Goal: Task Accomplishment & Management: Complete application form

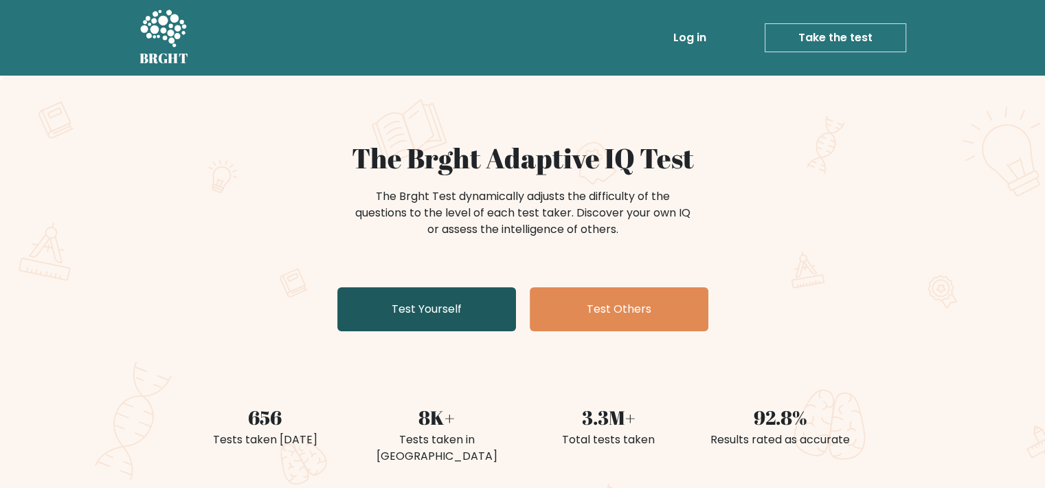
click at [454, 311] on link "Test Yourself" at bounding box center [426, 309] width 179 height 44
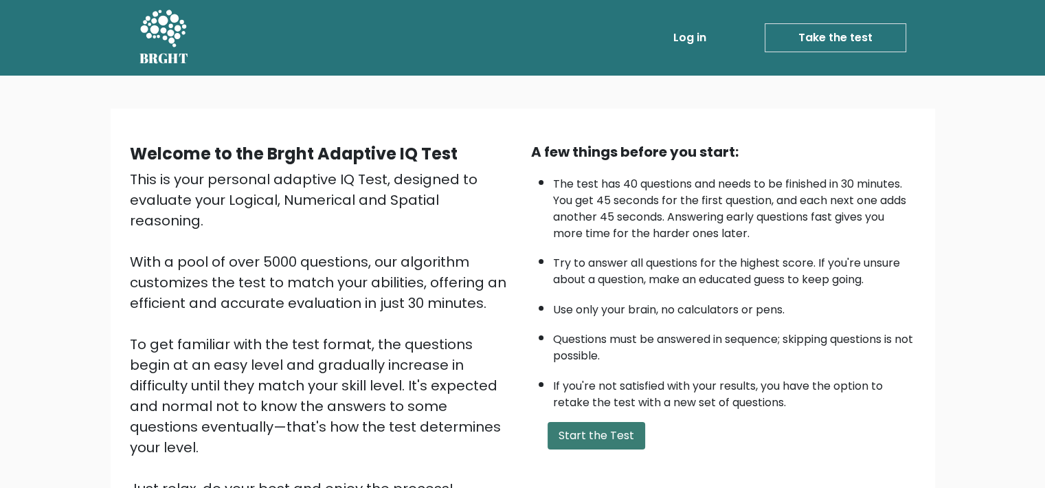
click at [579, 429] on button "Start the Test" at bounding box center [597, 435] width 98 height 27
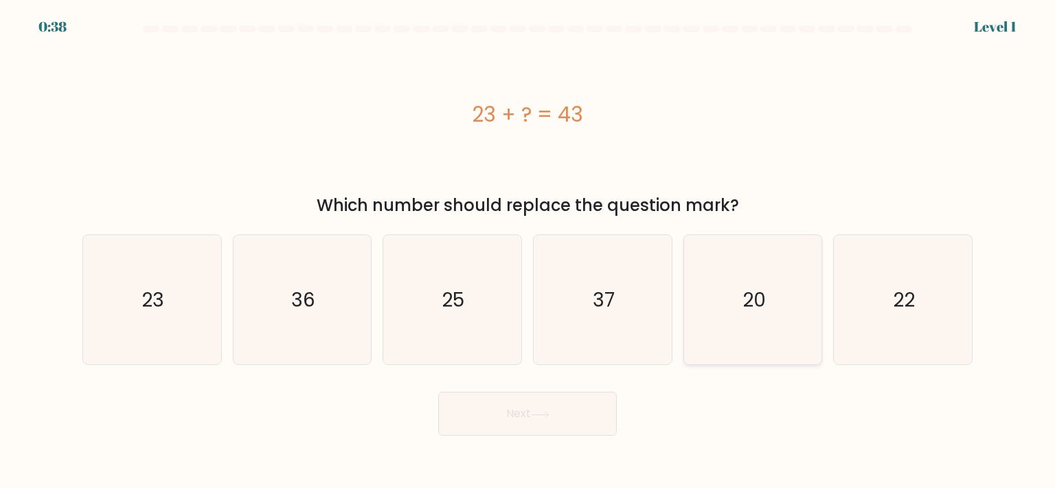
click at [756, 298] on text "20" at bounding box center [754, 299] width 23 height 27
click at [528, 251] on input "e. 20" at bounding box center [528, 247] width 1 height 7
radio input "true"
click at [535, 426] on button "Next" at bounding box center [527, 414] width 179 height 44
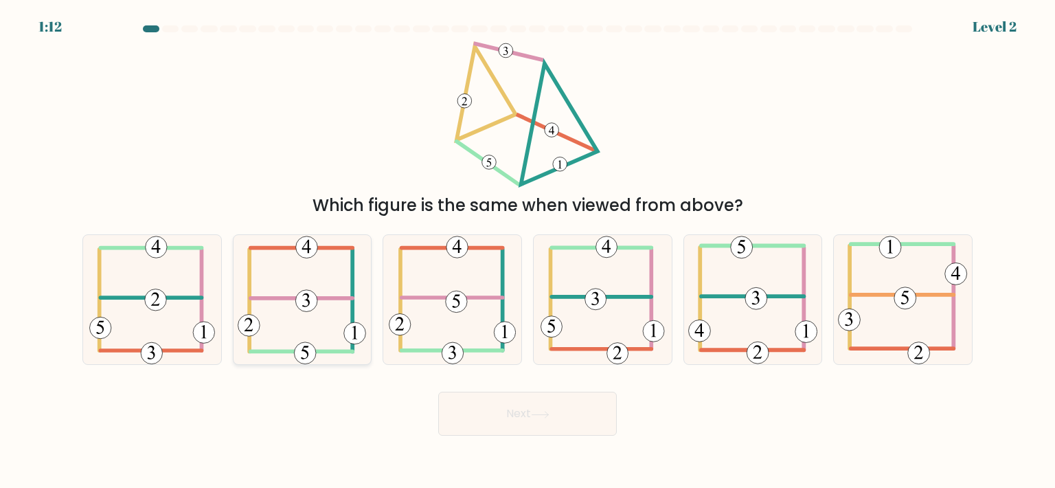
click at [316, 293] on icon at bounding box center [302, 299] width 128 height 129
click at [528, 251] on input "b." at bounding box center [528, 247] width 1 height 7
radio input "true"
click at [508, 407] on button "Next" at bounding box center [527, 414] width 179 height 44
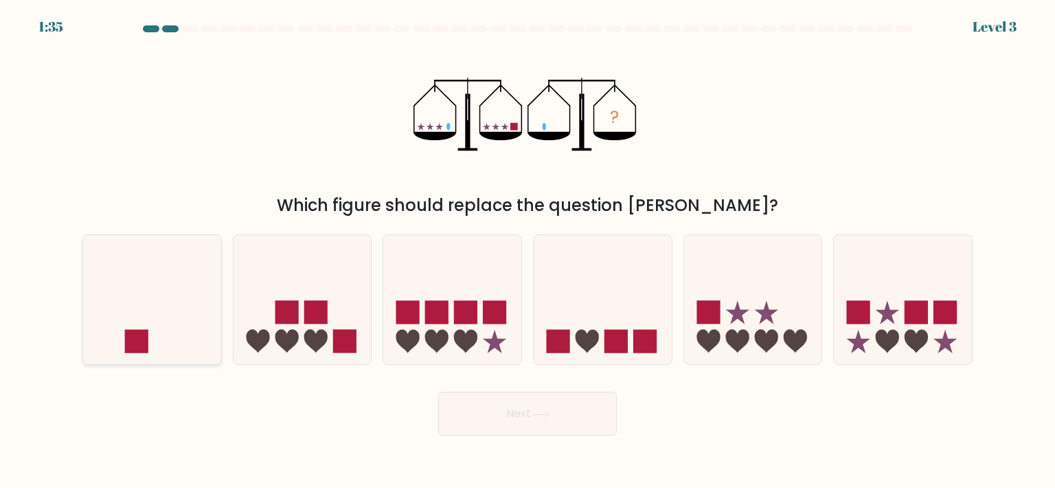
click at [126, 336] on rect at bounding box center [136, 341] width 23 height 23
click at [528, 251] on input "a." at bounding box center [528, 247] width 1 height 7
radio input "true"
click at [519, 412] on button "Next" at bounding box center [527, 414] width 179 height 44
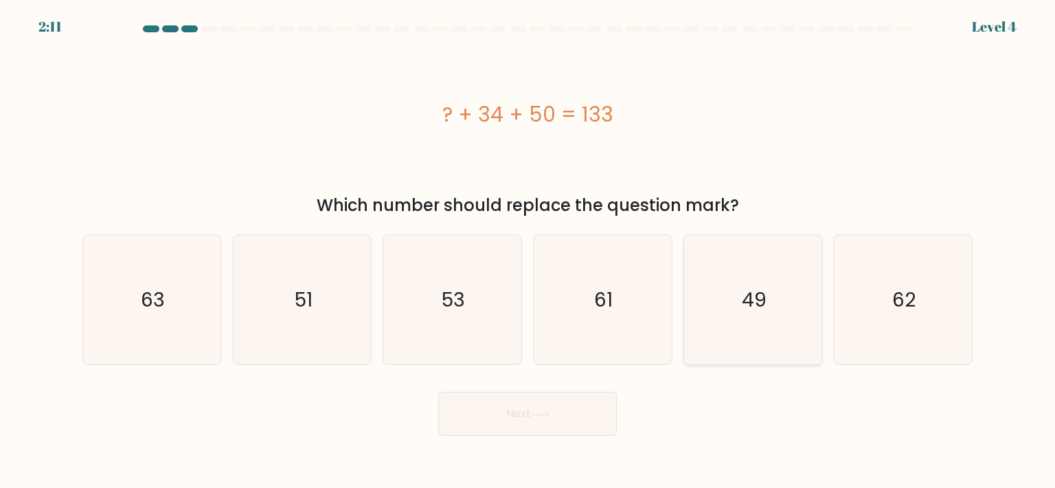
click at [721, 295] on icon "49" at bounding box center [752, 299] width 129 height 129
click at [528, 251] on input "e. 49" at bounding box center [528, 247] width 1 height 7
radio input "true"
click at [533, 427] on button "Next" at bounding box center [527, 414] width 179 height 44
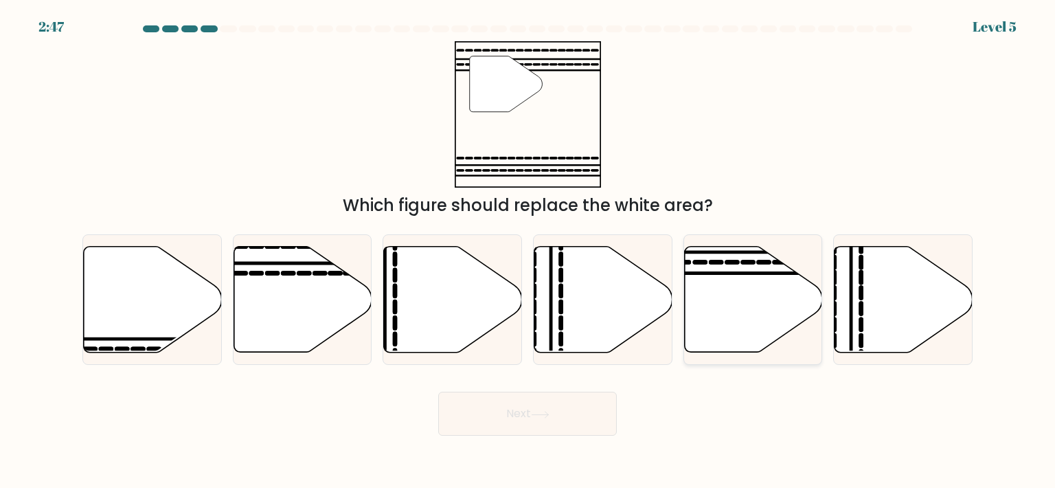
click at [700, 291] on icon at bounding box center [753, 300] width 138 height 106
click at [528, 251] on input "e." at bounding box center [528, 247] width 1 height 7
radio input "true"
click at [521, 421] on button "Next" at bounding box center [527, 414] width 179 height 44
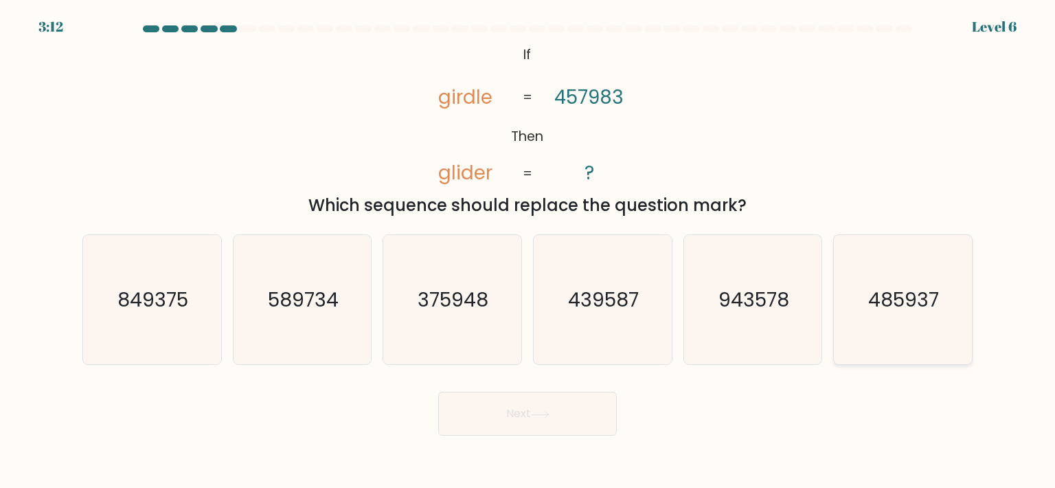
click at [872, 311] on text "485937" at bounding box center [904, 299] width 71 height 27
click at [528, 251] on input "f. 485937" at bounding box center [528, 247] width 1 height 7
radio input "true"
click at [555, 418] on button "Next" at bounding box center [527, 414] width 179 height 44
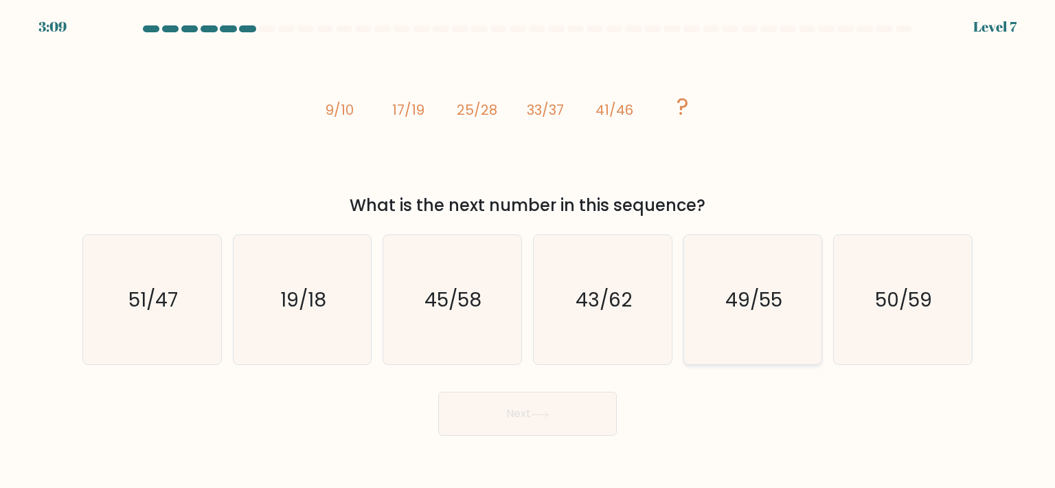
click at [759, 298] on text "49/55" at bounding box center [754, 299] width 57 height 27
click at [528, 251] on input "e. 49/55" at bounding box center [528, 247] width 1 height 7
radio input "true"
click at [544, 429] on button "Next" at bounding box center [527, 414] width 179 height 44
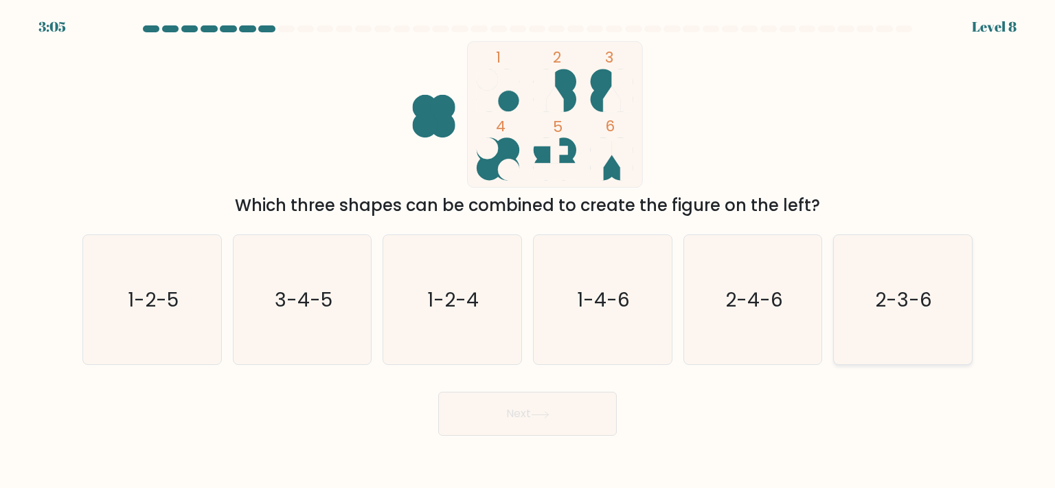
click at [878, 282] on icon "2-3-6" at bounding box center [902, 299] width 129 height 129
click at [528, 251] on input "f. 2-3-6" at bounding box center [528, 247] width 1 height 7
radio input "true"
click at [517, 416] on button "Next" at bounding box center [527, 414] width 179 height 44
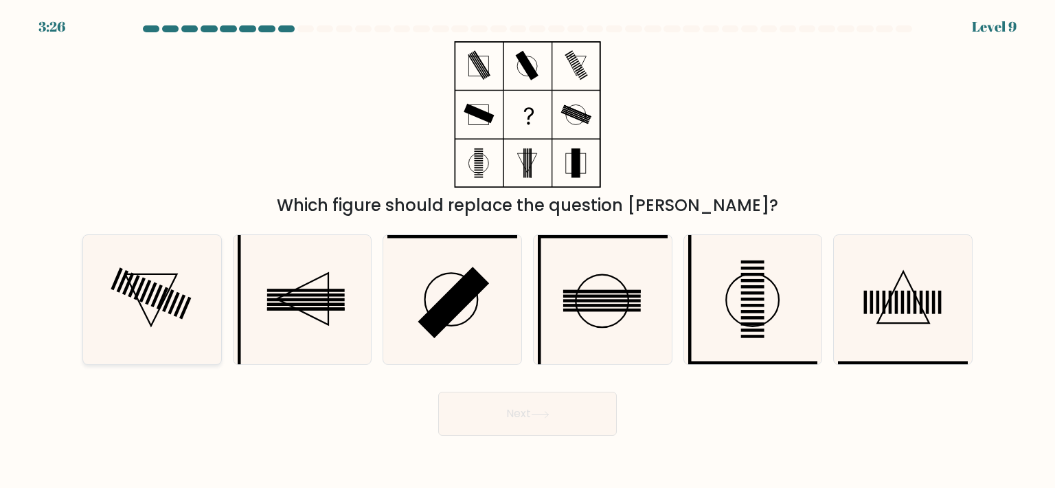
click at [147, 309] on icon at bounding box center [151, 299] width 129 height 129
click at [528, 251] on input "a." at bounding box center [528, 247] width 1 height 7
radio input "true"
click at [576, 424] on button "Next" at bounding box center [527, 414] width 179 height 44
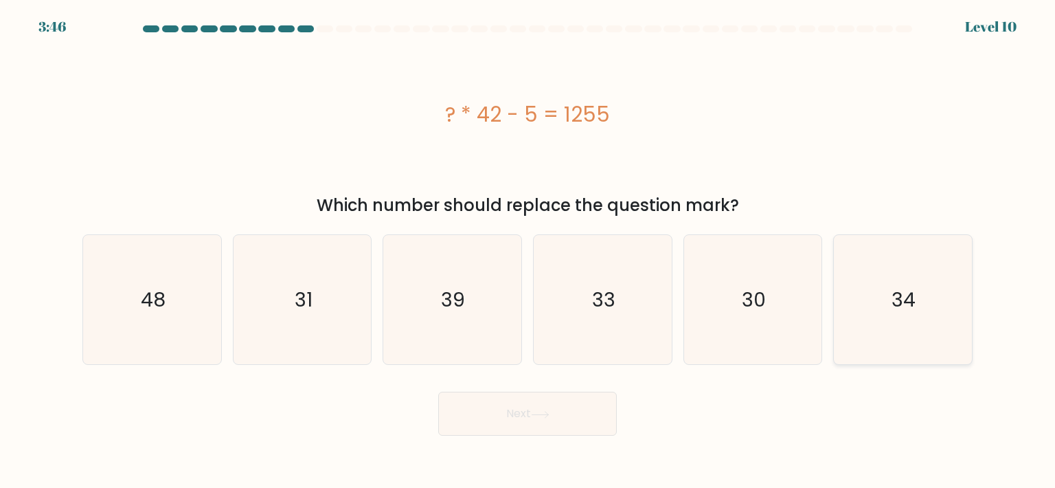
click at [886, 344] on icon "34" at bounding box center [902, 299] width 129 height 129
click at [528, 251] on input "f. 34" at bounding box center [528, 247] width 1 height 7
radio input "true"
click at [574, 427] on button "Next" at bounding box center [527, 414] width 179 height 44
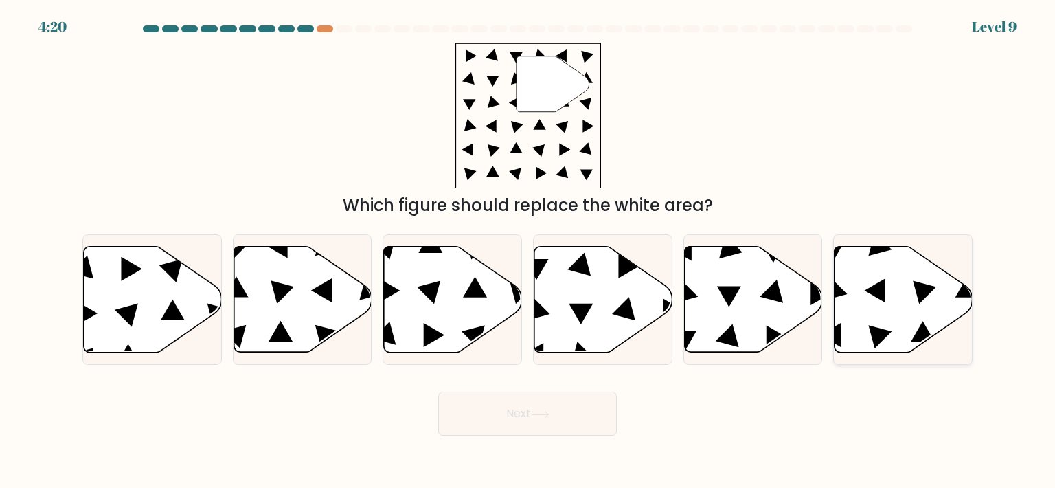
click at [868, 271] on icon at bounding box center [904, 300] width 138 height 106
click at [528, 251] on input "f." at bounding box center [528, 247] width 1 height 7
radio input "true"
click at [544, 420] on button "Next" at bounding box center [527, 414] width 179 height 44
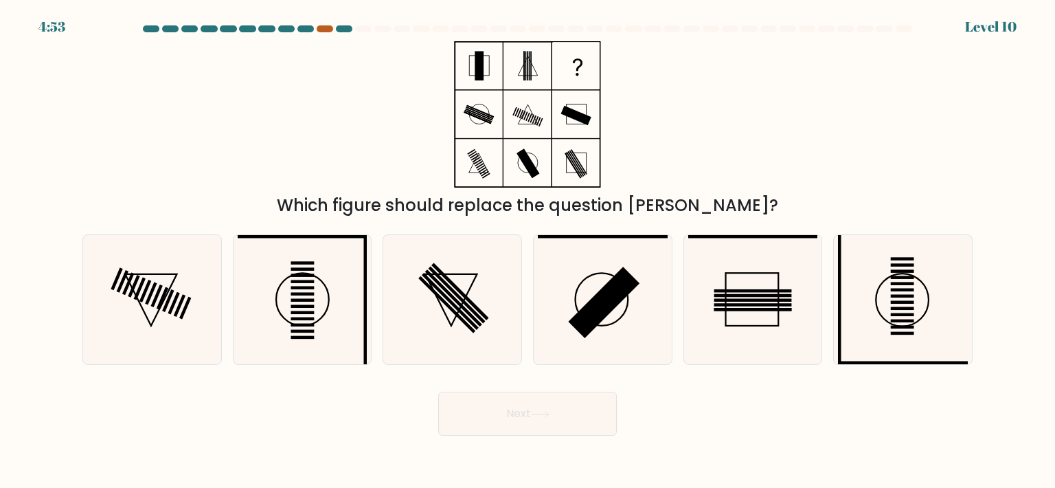
click at [323, 31] on div at bounding box center [325, 28] width 16 height 7
click at [867, 293] on icon at bounding box center [902, 299] width 129 height 129
click at [528, 251] on input "f." at bounding box center [528, 247] width 1 height 7
radio input "true"
click at [571, 416] on button "Next" at bounding box center [527, 414] width 179 height 44
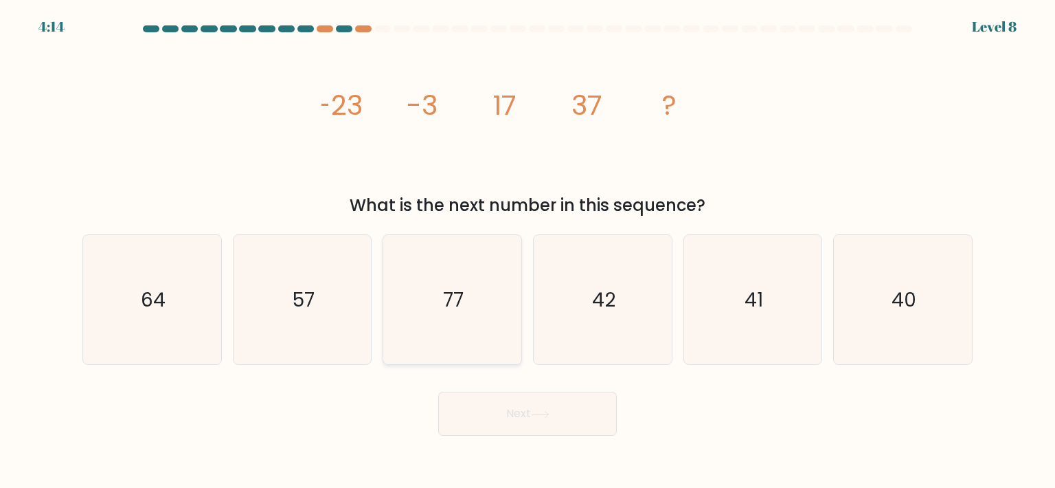
click at [425, 299] on icon "77" at bounding box center [452, 299] width 129 height 129
click at [528, 251] on input "c. 77" at bounding box center [528, 247] width 1 height 7
radio input "true"
click at [484, 401] on button "Next" at bounding box center [527, 414] width 179 height 44
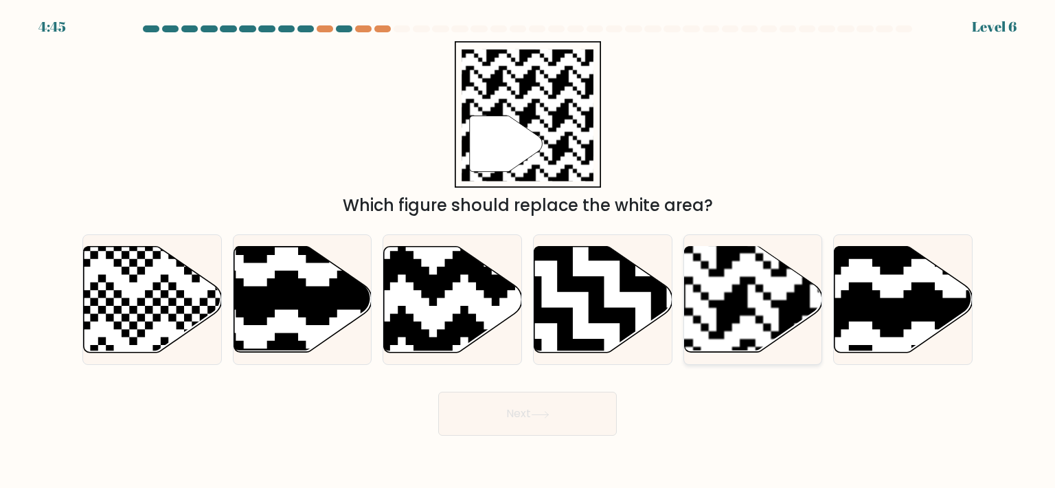
click at [722, 293] on rect at bounding box center [795, 245] width 250 height 250
click at [528, 251] on input "e." at bounding box center [528, 247] width 1 height 7
radio input "true"
click at [536, 423] on button "Next" at bounding box center [527, 414] width 179 height 44
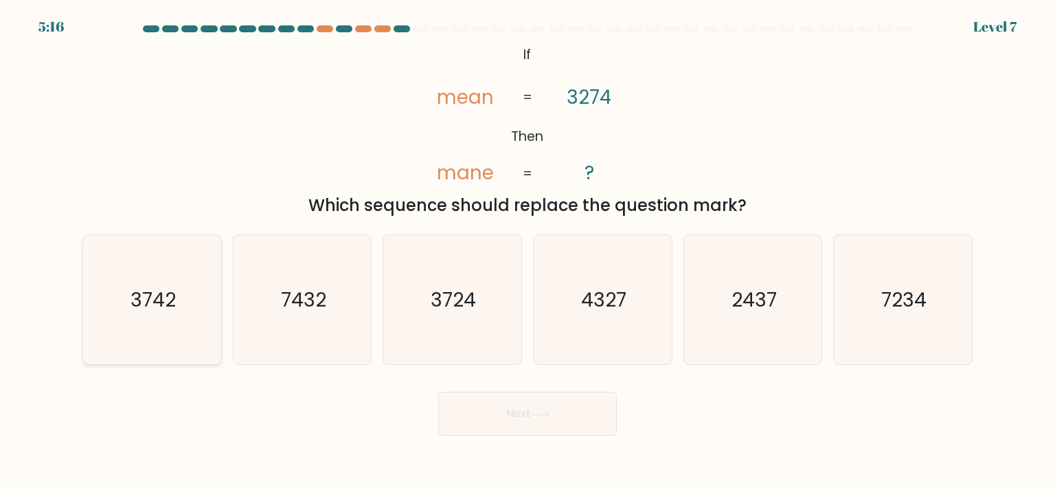
click at [168, 298] on text "3742" at bounding box center [153, 299] width 45 height 27
click at [528, 251] on input "a. 3742" at bounding box center [528, 247] width 1 height 7
radio input "true"
click at [484, 421] on button "Next" at bounding box center [527, 414] width 179 height 44
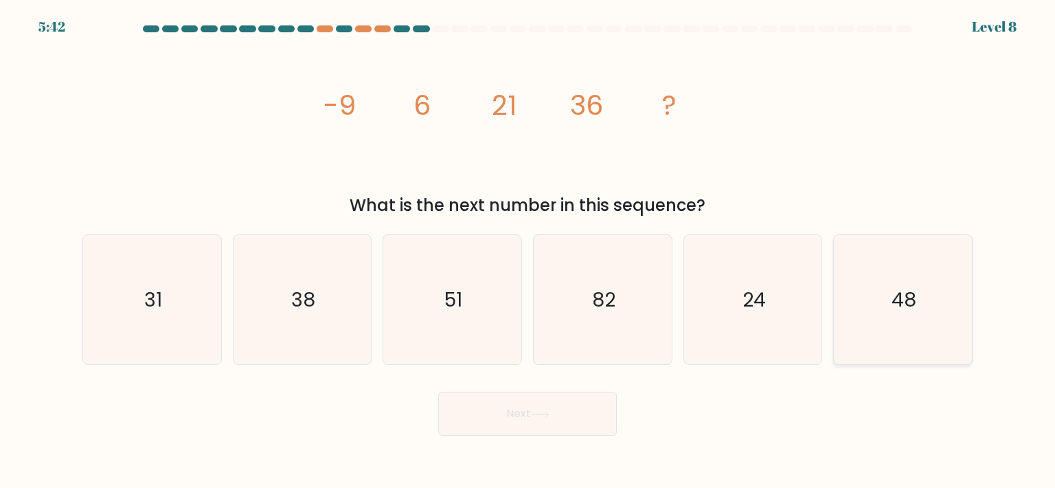
click at [880, 298] on icon "48" at bounding box center [902, 299] width 129 height 129
click at [528, 251] on input "f. 48" at bounding box center [528, 247] width 1 height 7
radio input "true"
click at [561, 422] on button "Next" at bounding box center [527, 414] width 179 height 44
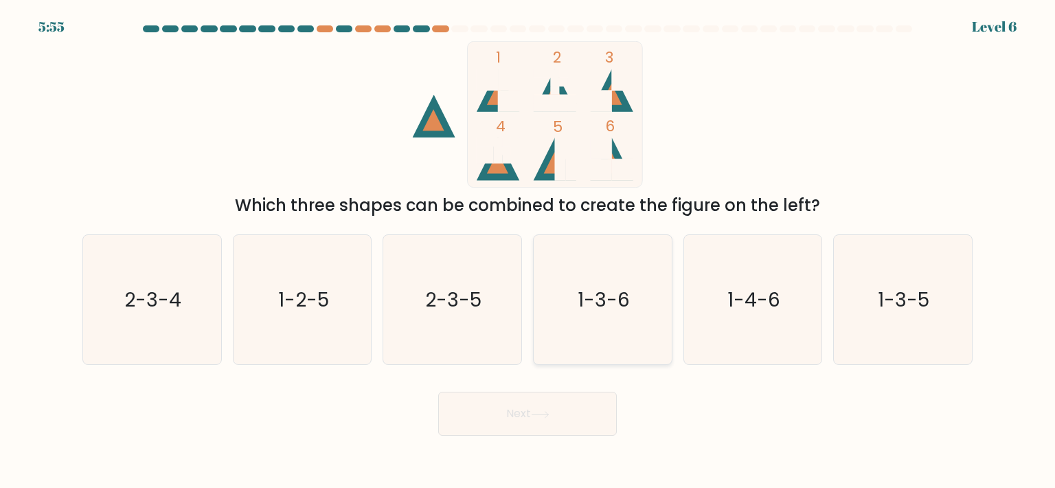
click at [589, 306] on text "1-3-6" at bounding box center [604, 299] width 52 height 27
click at [528, 251] on input "d. 1-3-6" at bounding box center [528, 247] width 1 height 7
radio input "true"
click at [544, 408] on button "Next" at bounding box center [527, 414] width 179 height 44
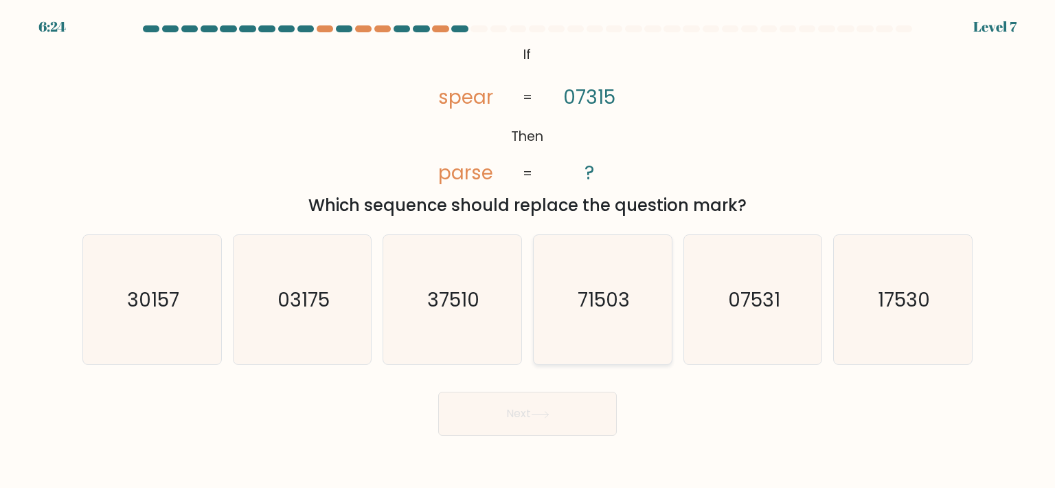
click at [602, 309] on text "71503" at bounding box center [604, 299] width 52 height 27
click at [528, 251] on input "d. 71503" at bounding box center [528, 247] width 1 height 7
radio input "true"
click at [561, 414] on button "Next" at bounding box center [527, 414] width 179 height 44
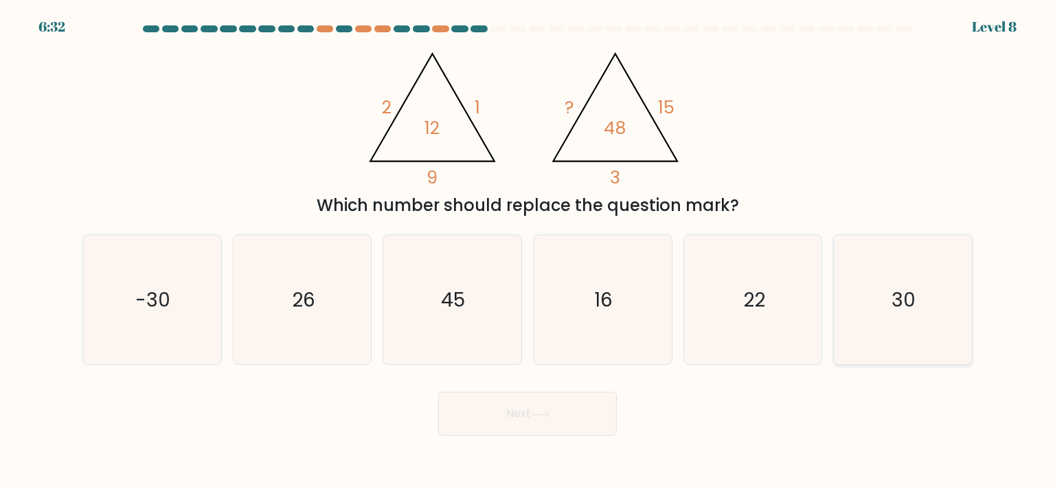
click at [879, 285] on icon "30" at bounding box center [902, 299] width 129 height 129
click at [528, 251] on input "f. 30" at bounding box center [528, 247] width 1 height 7
radio input "true"
click at [560, 414] on button "Next" at bounding box center [527, 414] width 179 height 44
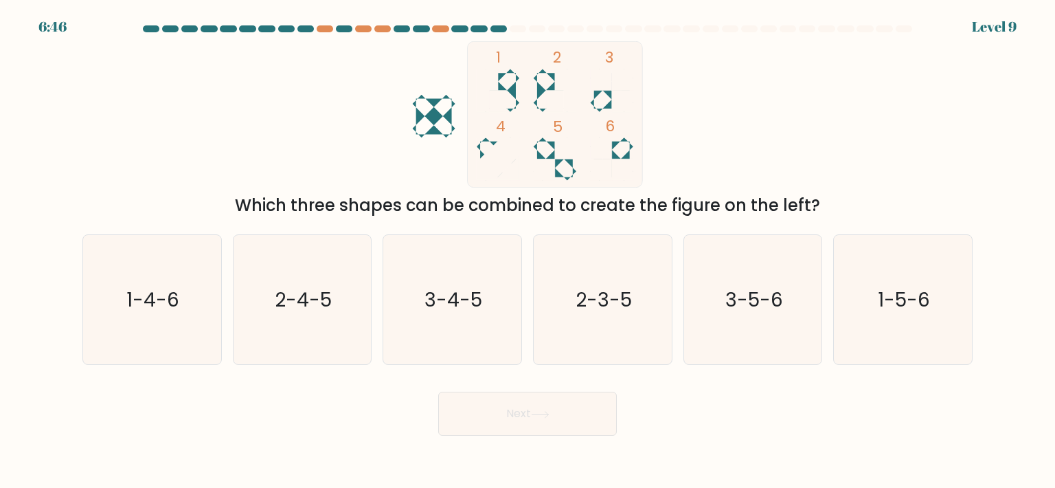
click at [481, 150] on rect at bounding box center [554, 114] width 175 height 146
click at [750, 276] on icon "3-5-6" at bounding box center [752, 299] width 129 height 129
click at [528, 251] on input "e. 3-5-6" at bounding box center [528, 247] width 1 height 7
radio input "true"
click at [577, 421] on button "Next" at bounding box center [527, 414] width 179 height 44
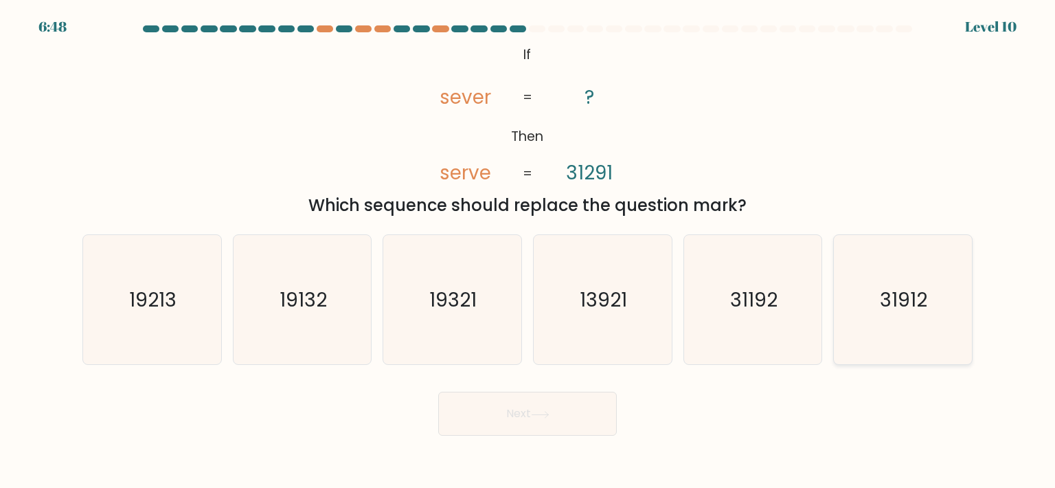
click at [870, 292] on icon "31912" at bounding box center [902, 299] width 129 height 129
click at [528, 251] on input "f. 31912" at bounding box center [528, 247] width 1 height 7
radio input "true"
click at [581, 412] on button "Next" at bounding box center [527, 414] width 179 height 44
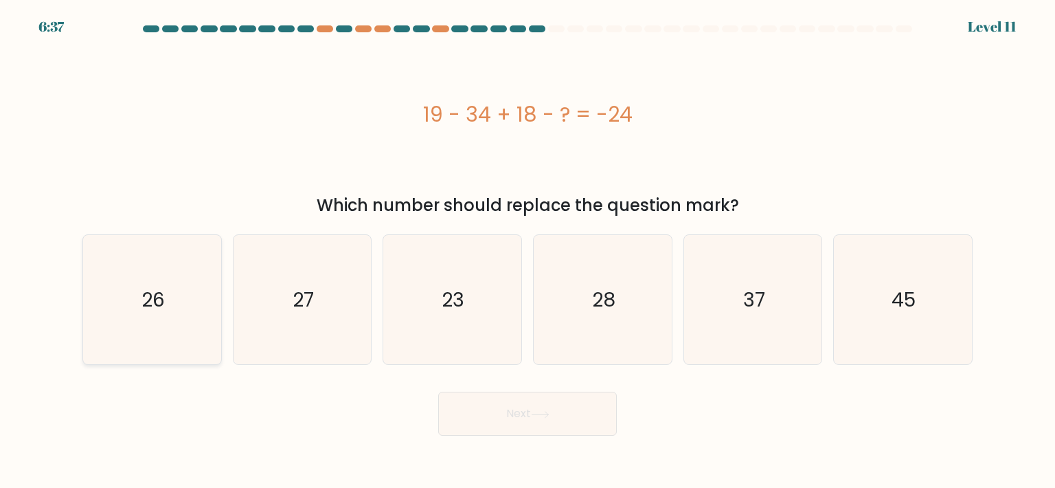
click at [199, 320] on icon "26" at bounding box center [151, 299] width 129 height 129
click at [528, 251] on input "a. 26" at bounding box center [528, 247] width 1 height 7
radio input "true"
click at [574, 421] on button "Next" at bounding box center [527, 414] width 179 height 44
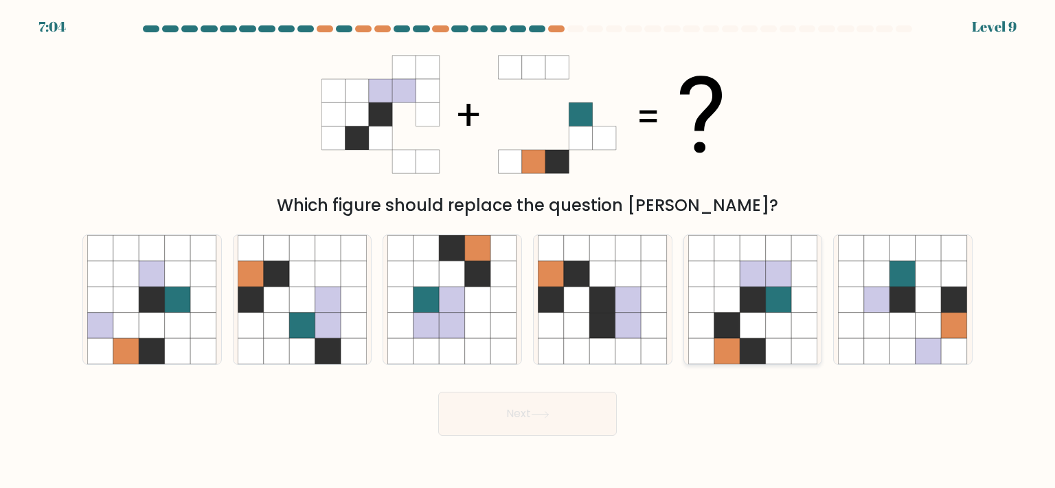
click at [767, 306] on icon at bounding box center [779, 300] width 26 height 26
click at [528, 251] on input "e." at bounding box center [528, 247] width 1 height 7
radio input "true"
click at [551, 404] on button "Next" at bounding box center [527, 414] width 179 height 44
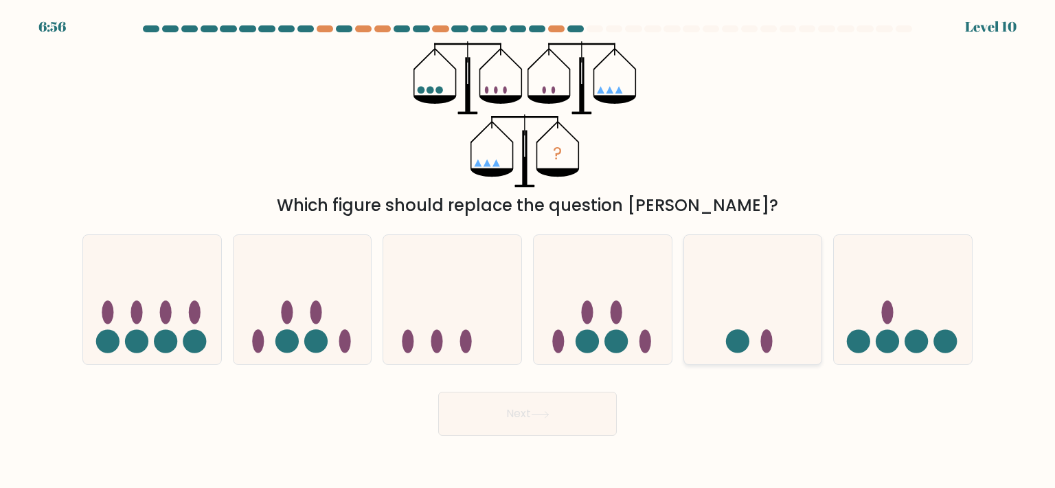
click at [720, 319] on icon at bounding box center [753, 300] width 138 height 114
click at [528, 251] on input "e." at bounding box center [528, 247] width 1 height 7
radio input "true"
click at [511, 426] on button "Next" at bounding box center [527, 414] width 179 height 44
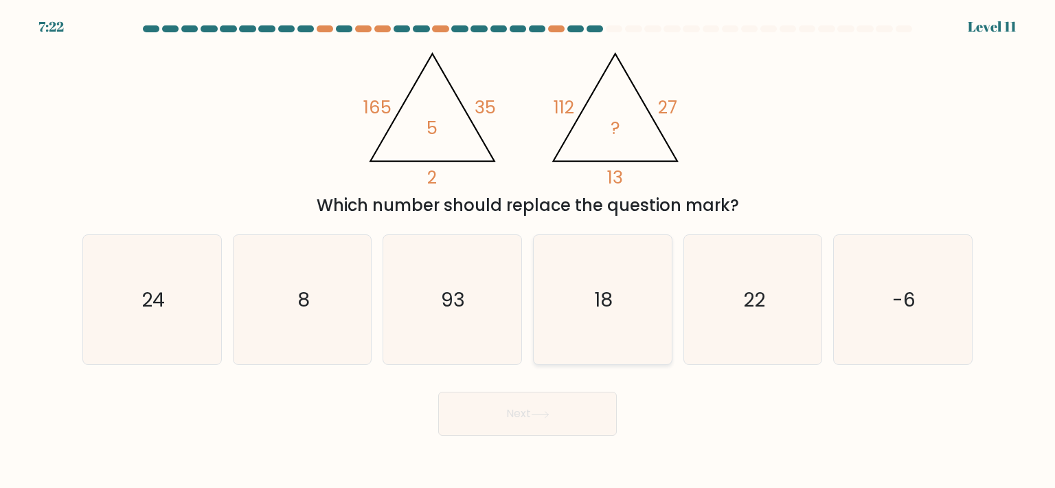
click at [627, 314] on icon "18" at bounding box center [602, 299] width 129 height 129
click at [528, 251] on input "d. 18" at bounding box center [528, 247] width 1 height 7
radio input "true"
click at [536, 428] on button "Next" at bounding box center [527, 414] width 179 height 44
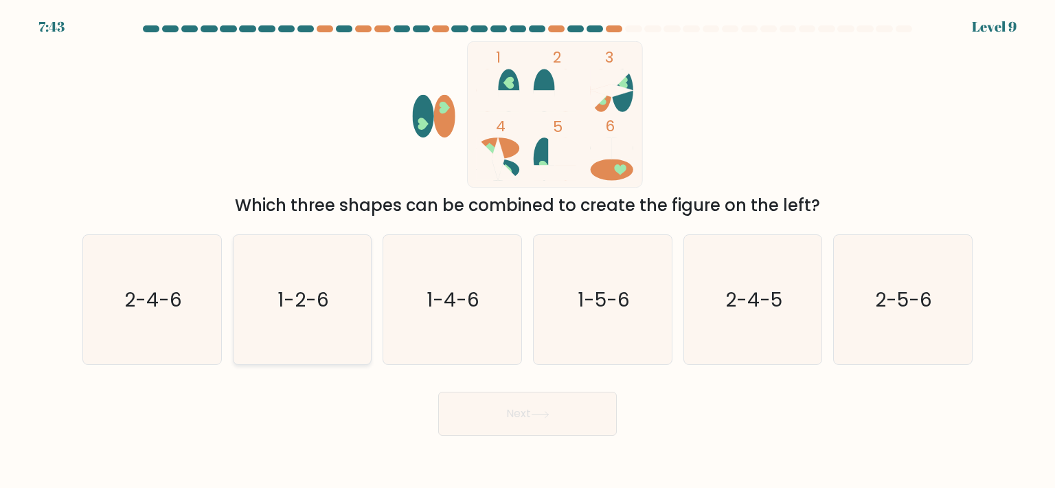
click at [335, 308] on icon "1-2-6" at bounding box center [302, 299] width 129 height 129
click at [528, 251] on input "b. 1-2-6" at bounding box center [528, 247] width 1 height 7
radio input "true"
click at [538, 416] on icon at bounding box center [540, 415] width 19 height 8
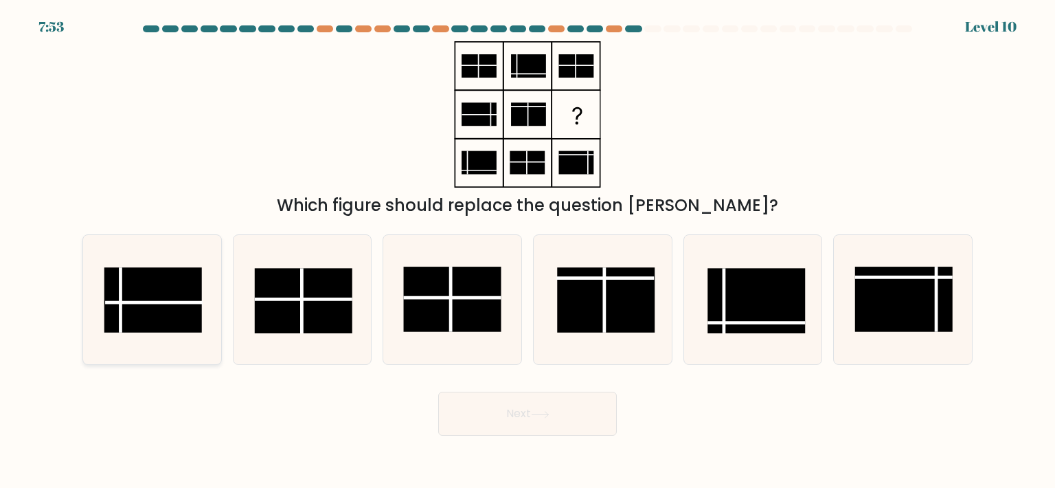
click at [174, 278] on rect at bounding box center [153, 299] width 98 height 65
click at [528, 251] on input "a." at bounding box center [528, 247] width 1 height 7
radio input "true"
click at [493, 405] on button "Next" at bounding box center [527, 414] width 179 height 44
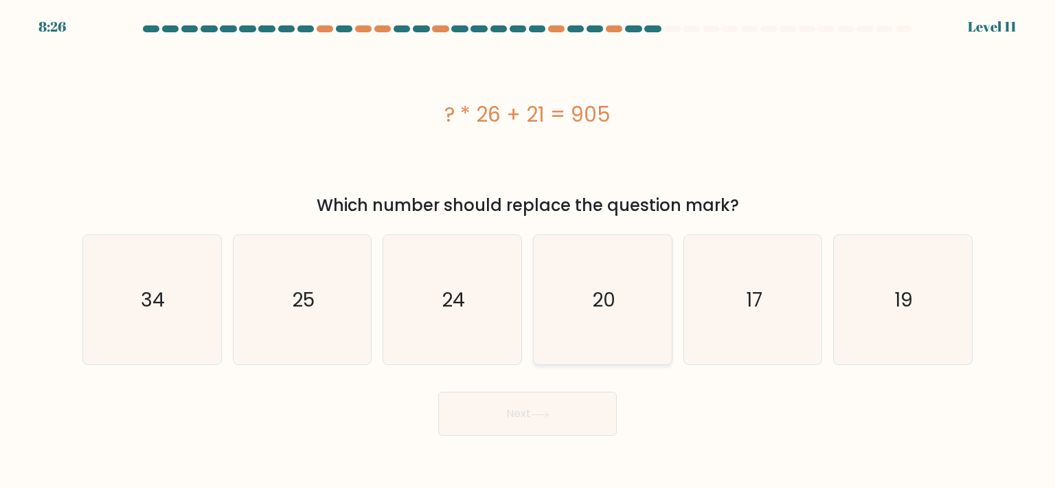
click at [624, 311] on icon "20" at bounding box center [602, 299] width 129 height 129
click at [528, 251] on input "d. 20" at bounding box center [528, 247] width 1 height 7
radio input "true"
click at [555, 394] on button "Next" at bounding box center [527, 414] width 179 height 44
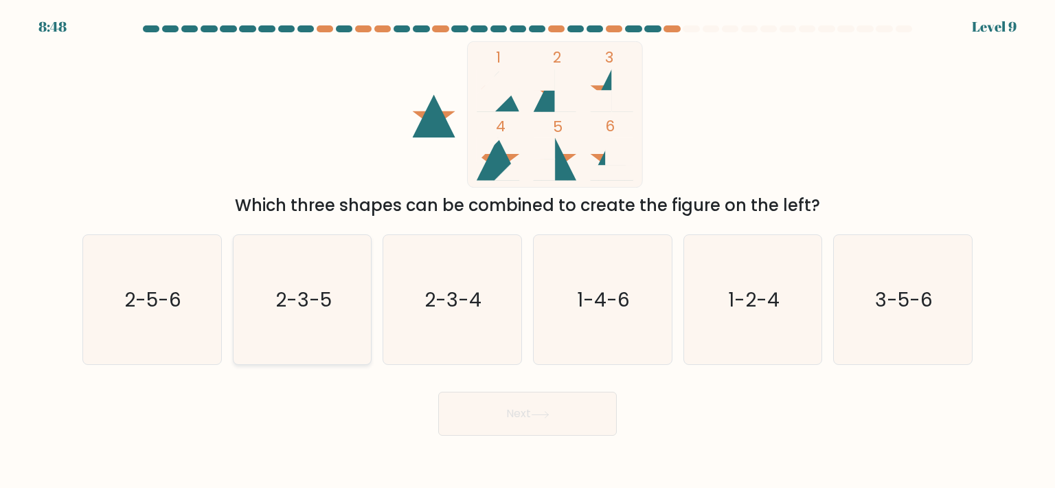
click at [328, 317] on icon "2-3-5" at bounding box center [302, 299] width 129 height 129
click at [528, 251] on input "b. 2-3-5" at bounding box center [528, 247] width 1 height 7
radio input "true"
click at [466, 432] on button "Next" at bounding box center [527, 414] width 179 height 44
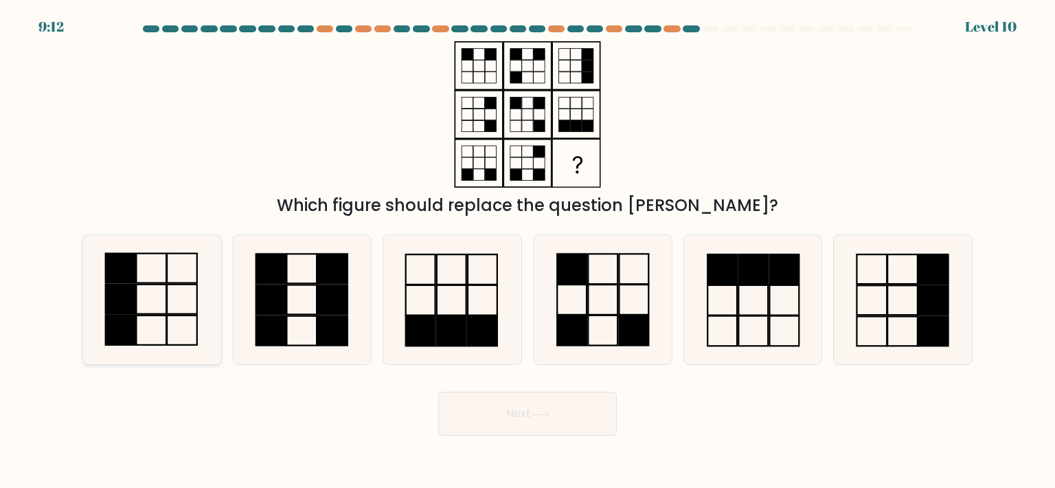
click at [112, 284] on rect at bounding box center [121, 299] width 30 height 30
click at [528, 251] on input "a." at bounding box center [528, 247] width 1 height 7
radio input "true"
click at [535, 408] on button "Next" at bounding box center [527, 414] width 179 height 44
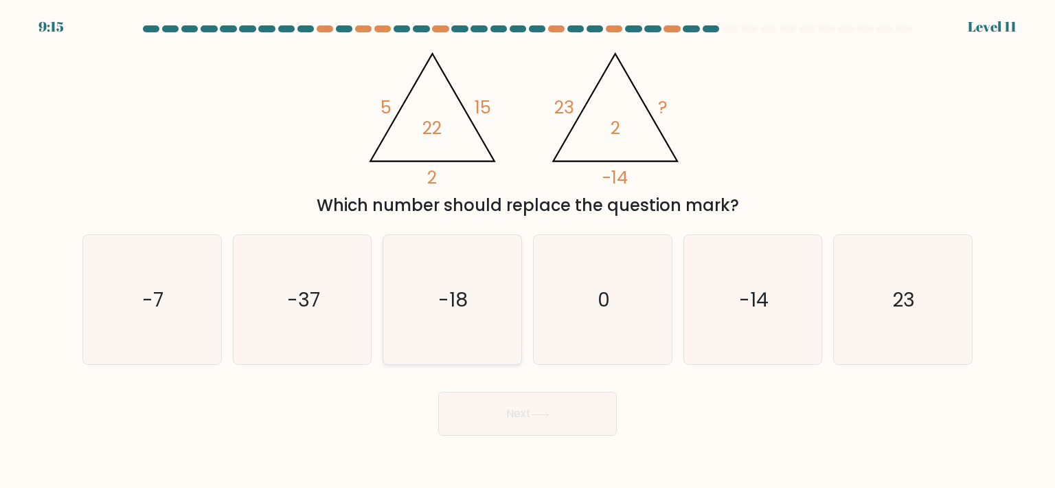
click at [476, 317] on icon "-18" at bounding box center [452, 299] width 129 height 129
click at [528, 251] on input "c. -18" at bounding box center [528, 247] width 1 height 7
radio input "true"
click at [510, 405] on button "Next" at bounding box center [527, 414] width 179 height 44
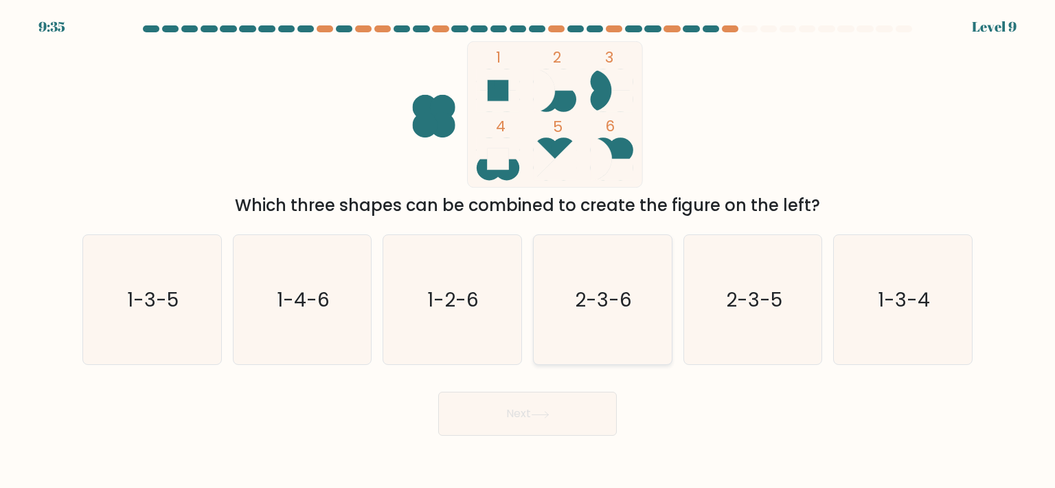
click at [601, 304] on text "2-3-6" at bounding box center [604, 299] width 57 height 27
click at [528, 251] on input "d. 2-3-6" at bounding box center [528, 247] width 1 height 7
radio input "true"
click at [517, 412] on button "Next" at bounding box center [527, 414] width 179 height 44
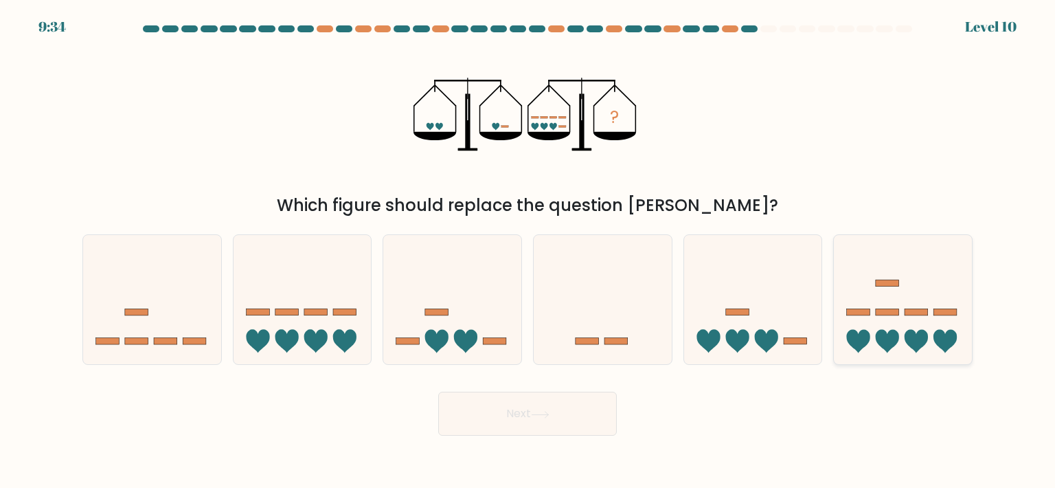
click at [935, 355] on icon at bounding box center [903, 300] width 138 height 114
click at [528, 251] on input "f." at bounding box center [528, 247] width 1 height 7
radio input "true"
click at [576, 407] on button "Next" at bounding box center [527, 414] width 179 height 44
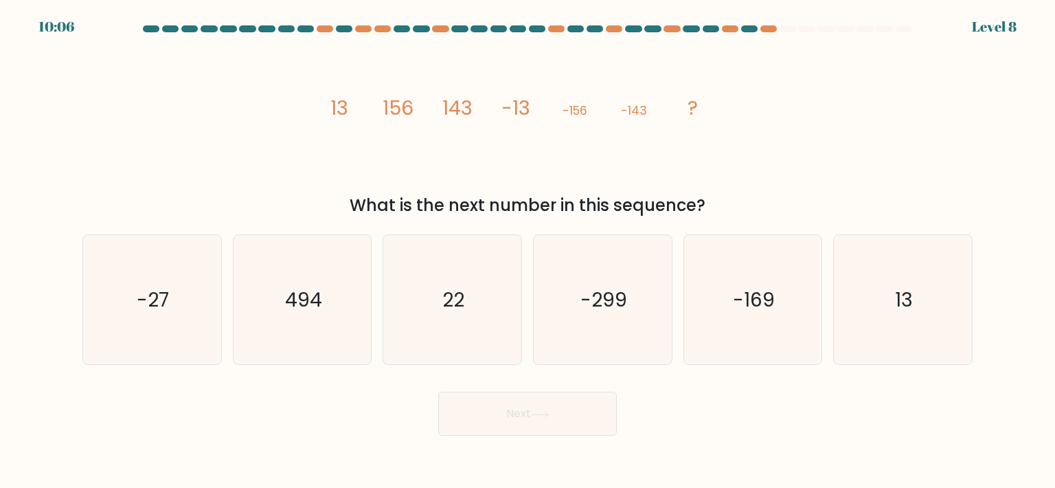
click at [830, 282] on div "f. 13" at bounding box center [903, 299] width 150 height 131
click at [871, 300] on icon "13" at bounding box center [902, 299] width 129 height 129
click at [528, 251] on input "f. 13" at bounding box center [528, 247] width 1 height 7
radio input "true"
click at [561, 423] on button "Next" at bounding box center [527, 414] width 179 height 44
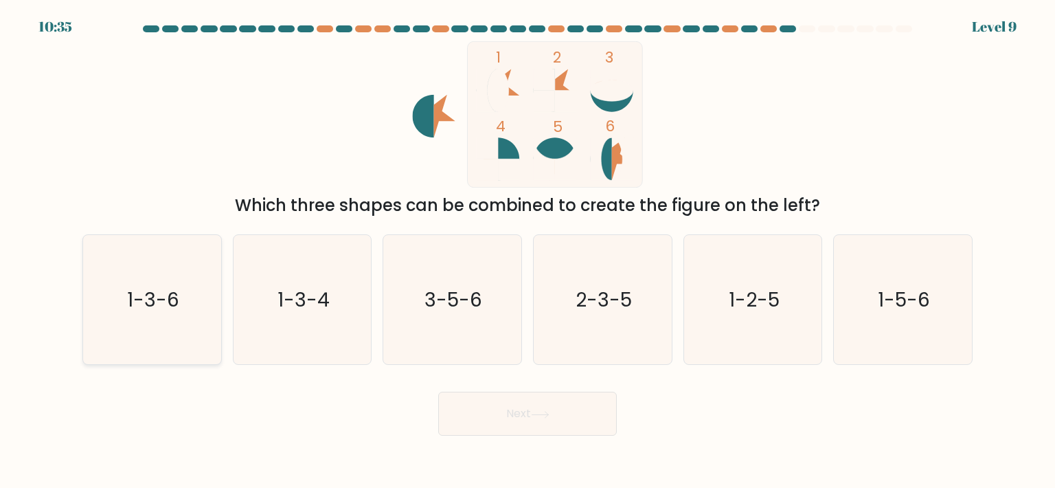
click at [112, 290] on icon "1-3-6" at bounding box center [151, 299] width 129 height 129
click at [528, 251] on input "a. 1-3-6" at bounding box center [528, 247] width 1 height 7
radio input "true"
click at [529, 429] on button "Next" at bounding box center [527, 414] width 179 height 44
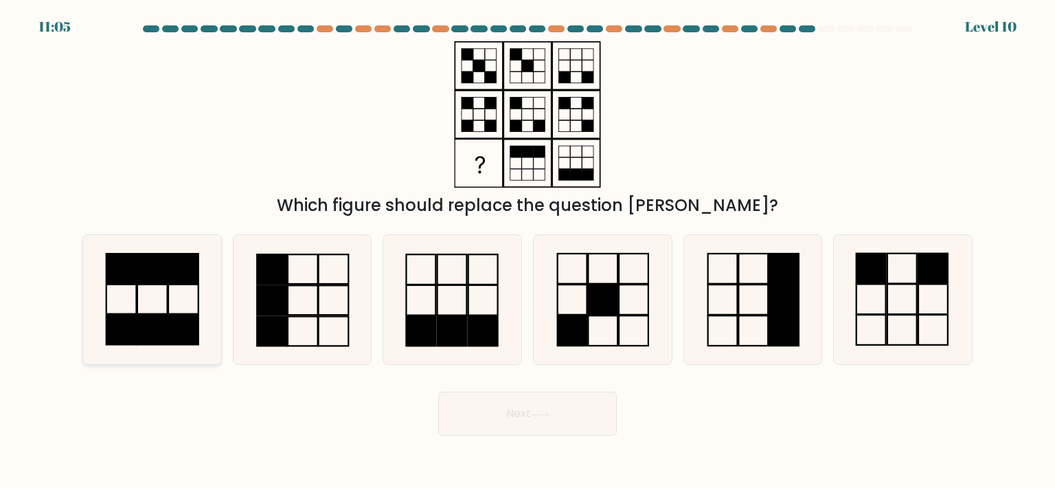
click at [200, 305] on icon at bounding box center [151, 299] width 129 height 129
click at [528, 251] on input "a." at bounding box center [528, 247] width 1 height 7
radio input "true"
click at [506, 400] on button "Next" at bounding box center [527, 414] width 179 height 44
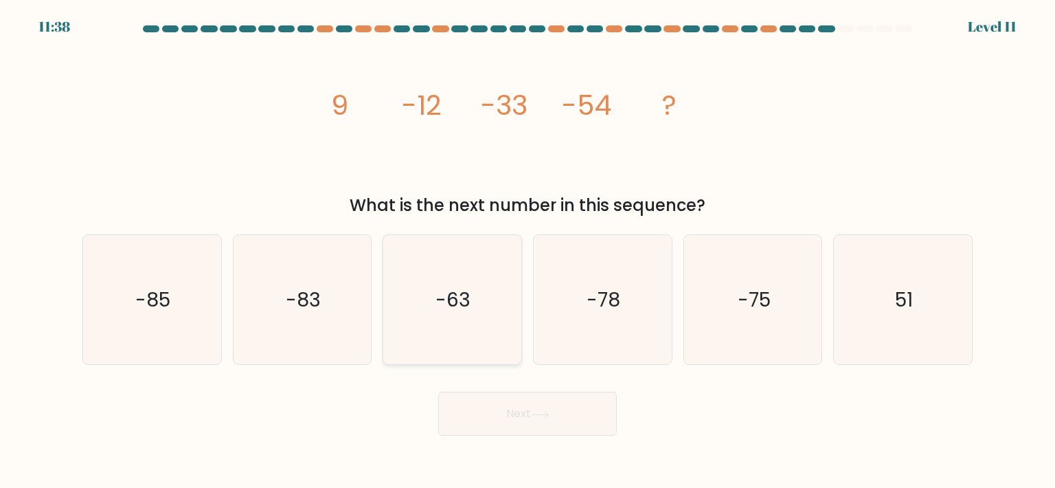
click at [464, 300] on text "-63" at bounding box center [453, 299] width 35 height 27
click at [528, 251] on input "c. -63" at bounding box center [528, 247] width 1 height 7
radio input "true"
click at [540, 414] on icon at bounding box center [540, 415] width 19 height 8
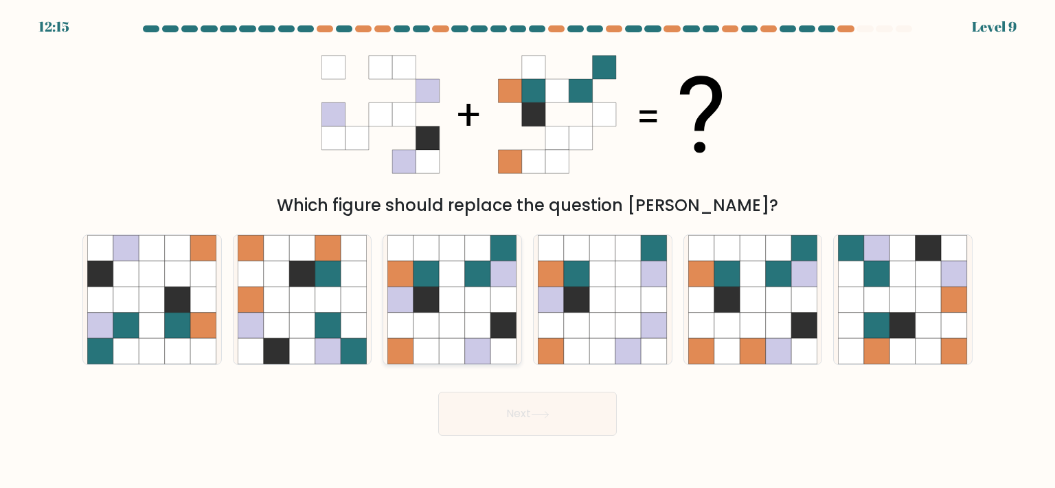
click at [489, 293] on icon at bounding box center [478, 300] width 26 height 26
click at [528, 251] on input "c." at bounding box center [528, 247] width 1 height 7
radio input "true"
click at [519, 403] on button "Next" at bounding box center [527, 414] width 179 height 44
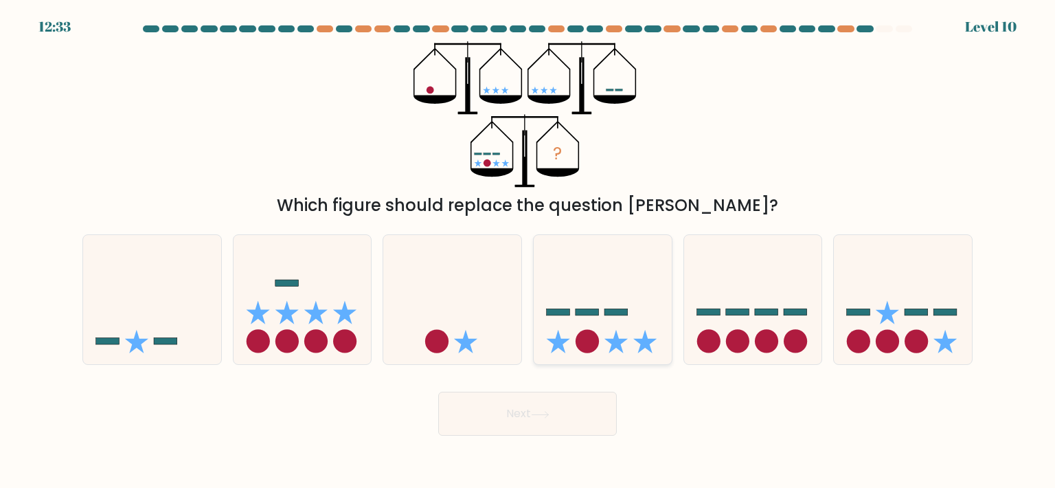
click at [600, 293] on icon at bounding box center [603, 300] width 138 height 114
click at [528, 251] on input "d." at bounding box center [528, 247] width 1 height 7
radio input "true"
click at [546, 414] on icon at bounding box center [540, 415] width 19 height 8
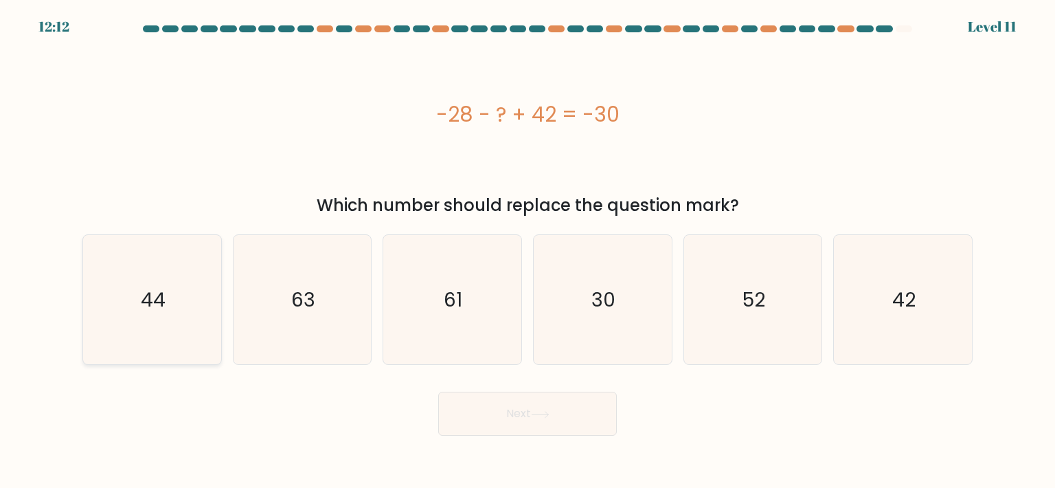
click at [171, 299] on icon "44" at bounding box center [151, 299] width 129 height 129
click at [528, 251] on input "a. 44" at bounding box center [528, 247] width 1 height 7
radio input "true"
click at [579, 411] on button "Next" at bounding box center [527, 414] width 179 height 44
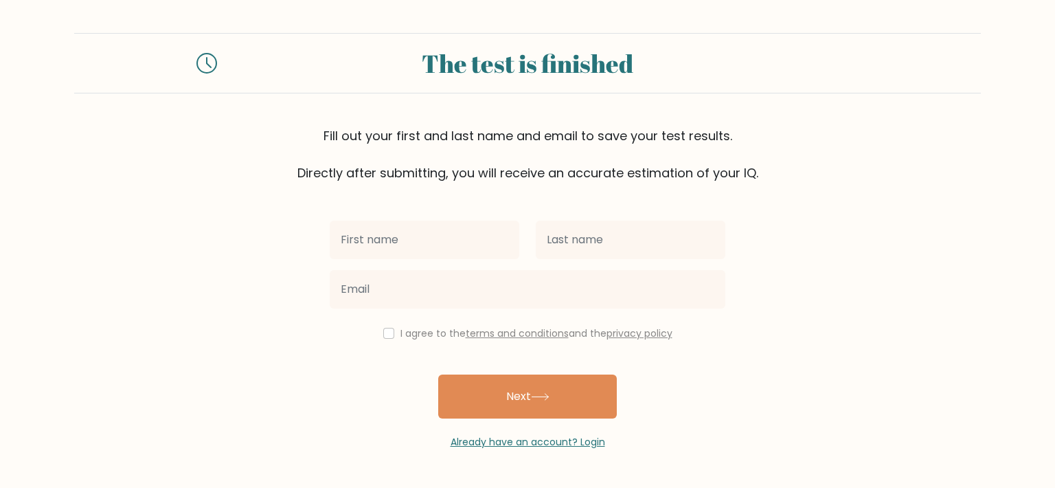
click at [398, 241] on input "text" at bounding box center [425, 240] width 190 height 38
type input "[PERSON_NAME]"
click at [595, 259] on div at bounding box center [631, 239] width 206 height 49
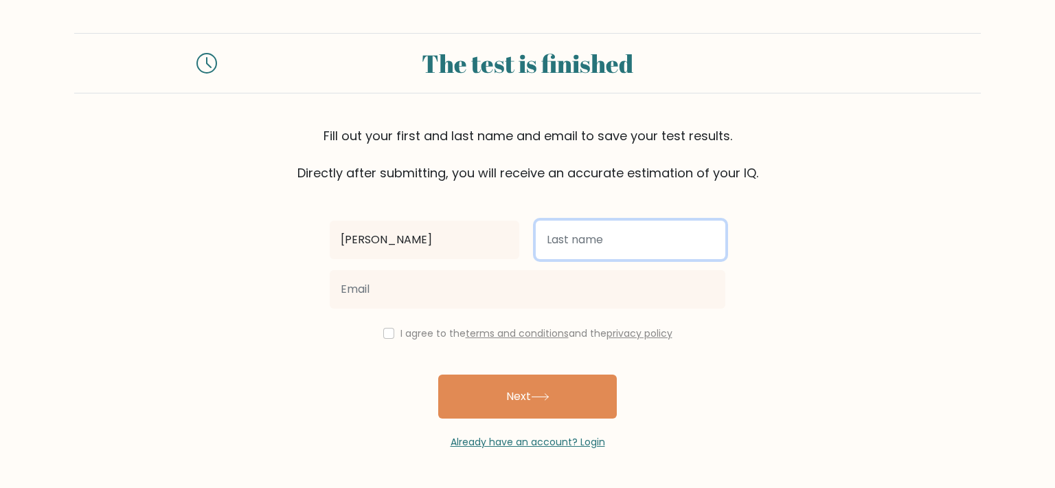
click at [597, 237] on input "text" at bounding box center [631, 240] width 190 height 38
type input "ou"
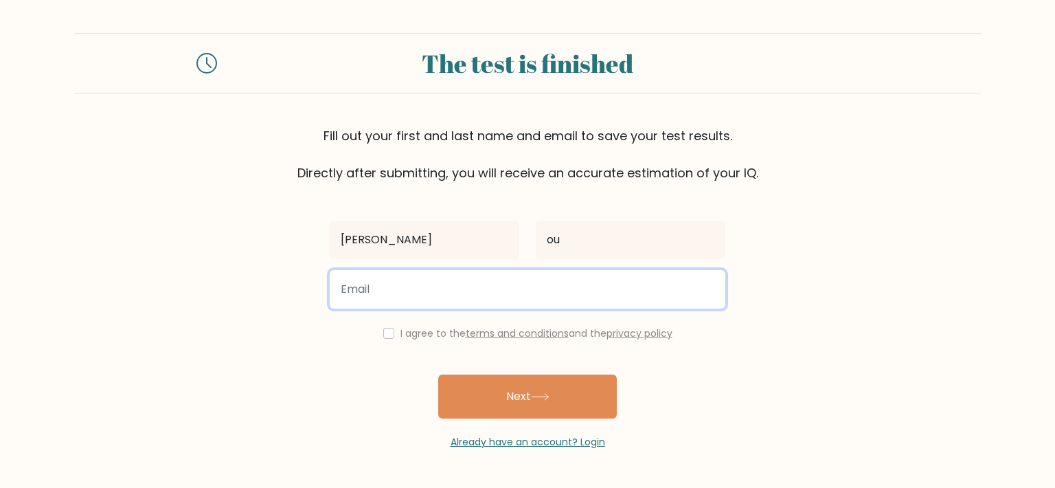
click at [464, 297] on input "email" at bounding box center [528, 289] width 396 height 38
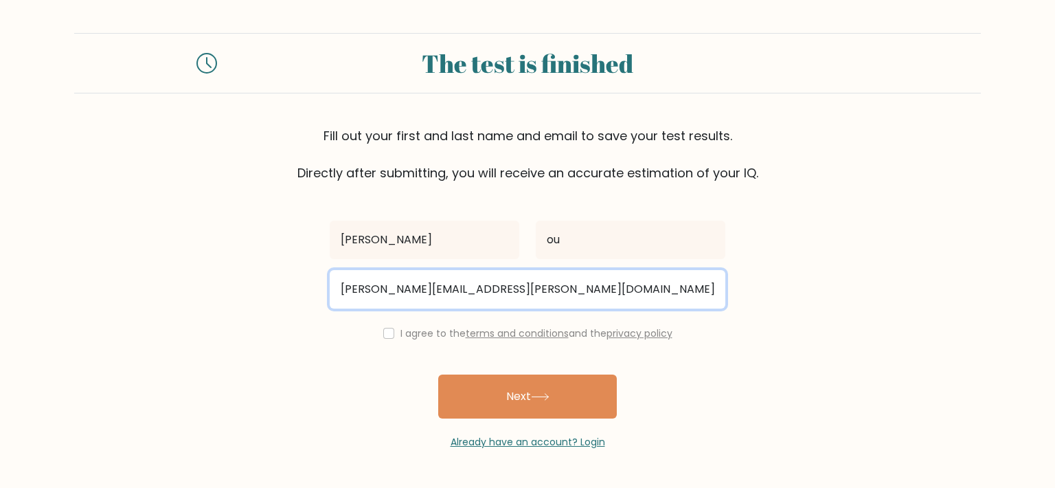
type input "karyn.gouvion@laposte.net"
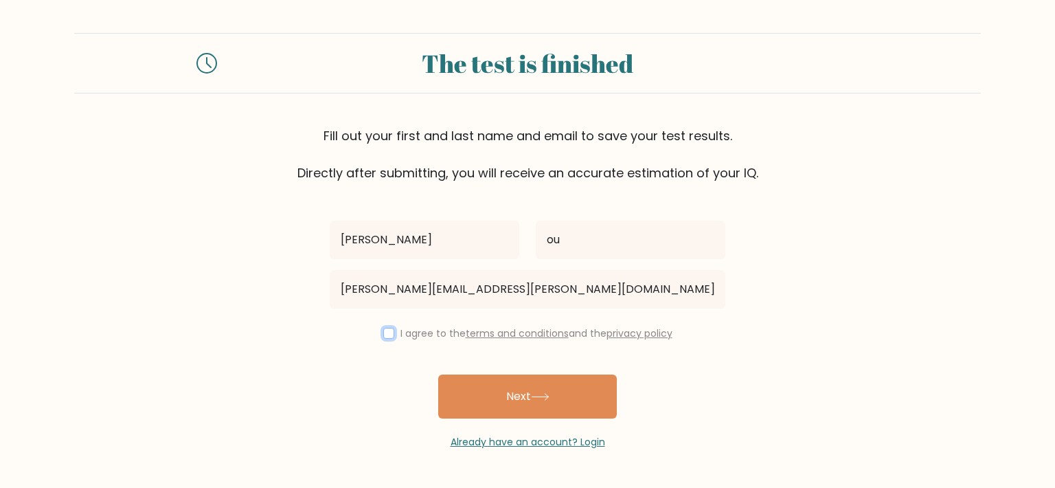
click at [389, 336] on input "checkbox" at bounding box center [388, 333] width 11 height 11
checkbox input "true"
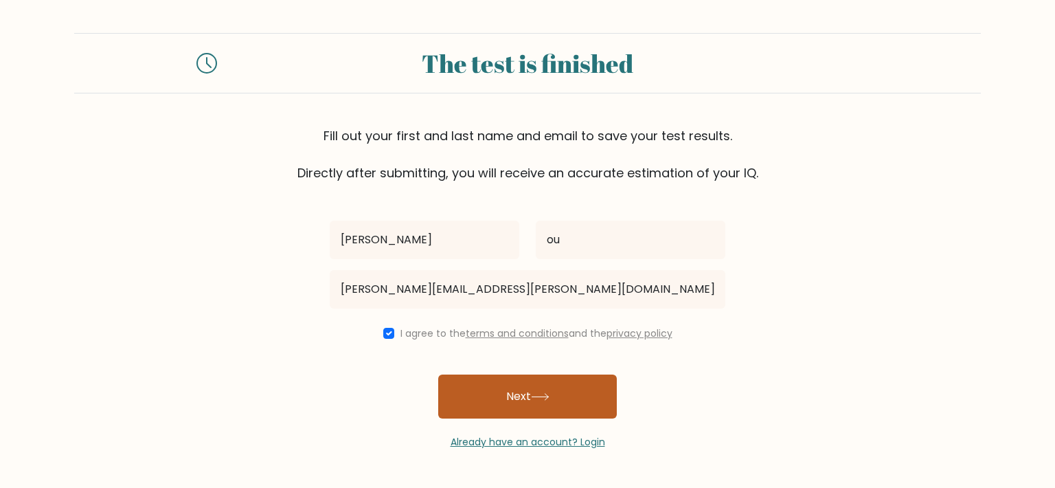
click at [513, 394] on button "Next" at bounding box center [527, 396] width 179 height 44
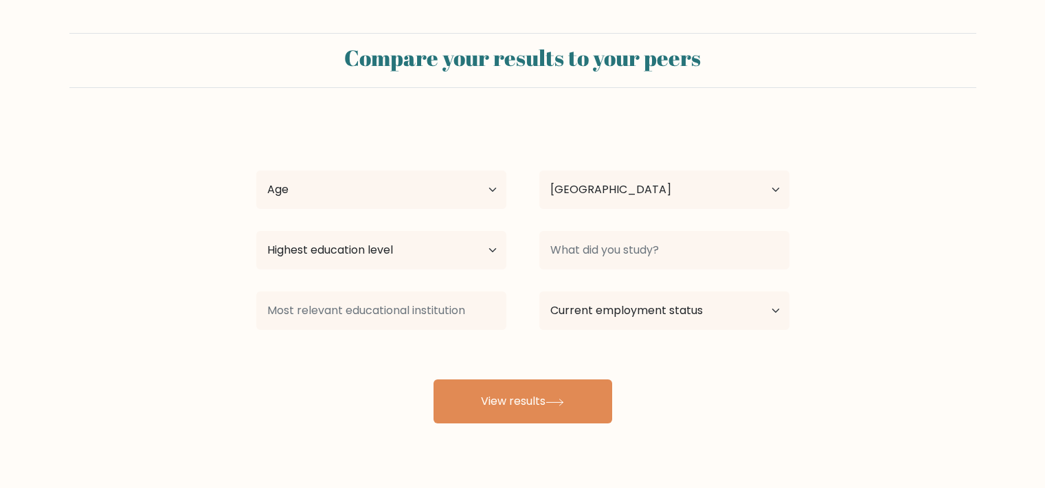
select select "FR"
click at [447, 183] on select "Age Under [DEMOGRAPHIC_DATA] [DEMOGRAPHIC_DATA] [DEMOGRAPHIC_DATA] [DEMOGRAPHIC…" at bounding box center [381, 189] width 250 height 38
select select "min_18"
click at [256, 170] on select "Age Under [DEMOGRAPHIC_DATA] [DEMOGRAPHIC_DATA] [DEMOGRAPHIC_DATA] [DEMOGRAPHIC…" at bounding box center [381, 189] width 250 height 38
click at [390, 270] on div "Highest education level No schooling Primary Lower Secondary Upper Secondary Oc…" at bounding box center [381, 249] width 283 height 49
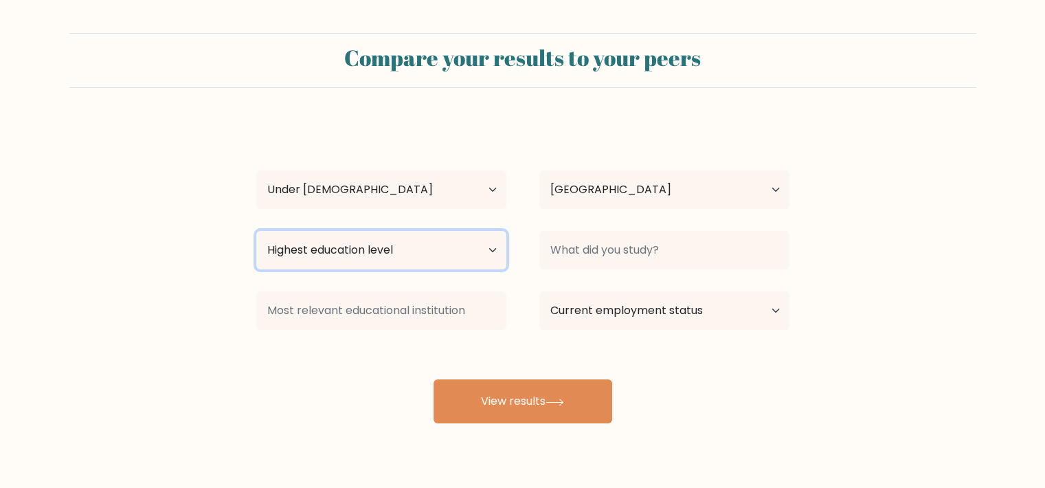
click at [398, 259] on select "Highest education level No schooling Primary Lower Secondary Upper Secondary Oc…" at bounding box center [381, 250] width 250 height 38
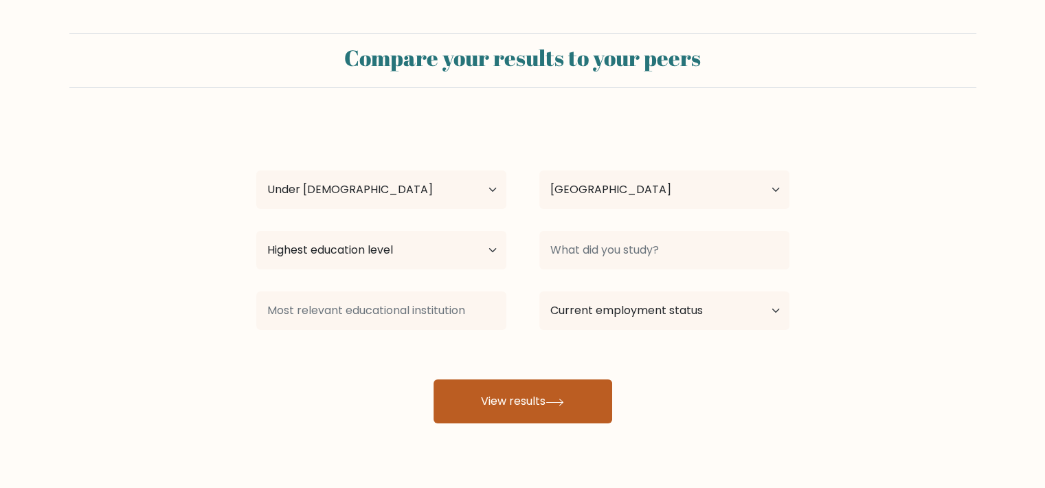
click at [522, 401] on button "View results" at bounding box center [523, 401] width 179 height 44
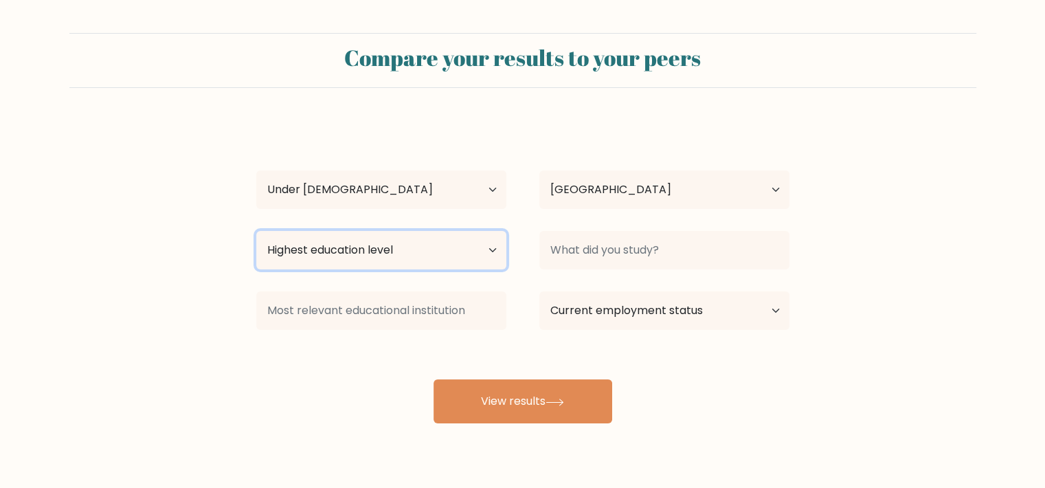
click at [454, 257] on select "Highest education level No schooling Primary Lower Secondary Upper Secondary Oc…" at bounding box center [381, 250] width 250 height 38
select select "lower_secondary"
click at [256, 231] on select "Highest education level No schooling Primary Lower Secondary Upper Secondary Oc…" at bounding box center [381, 250] width 250 height 38
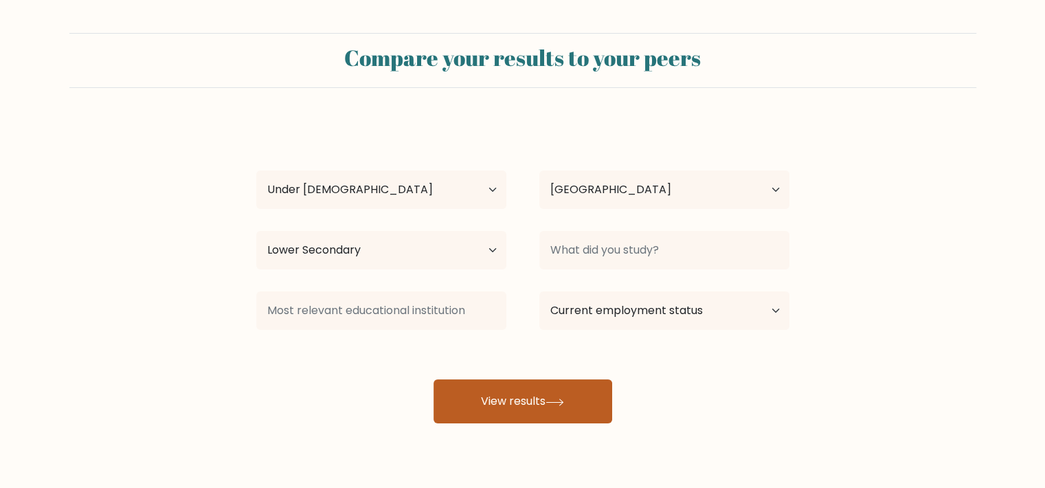
click at [499, 403] on button "View results" at bounding box center [523, 401] width 179 height 44
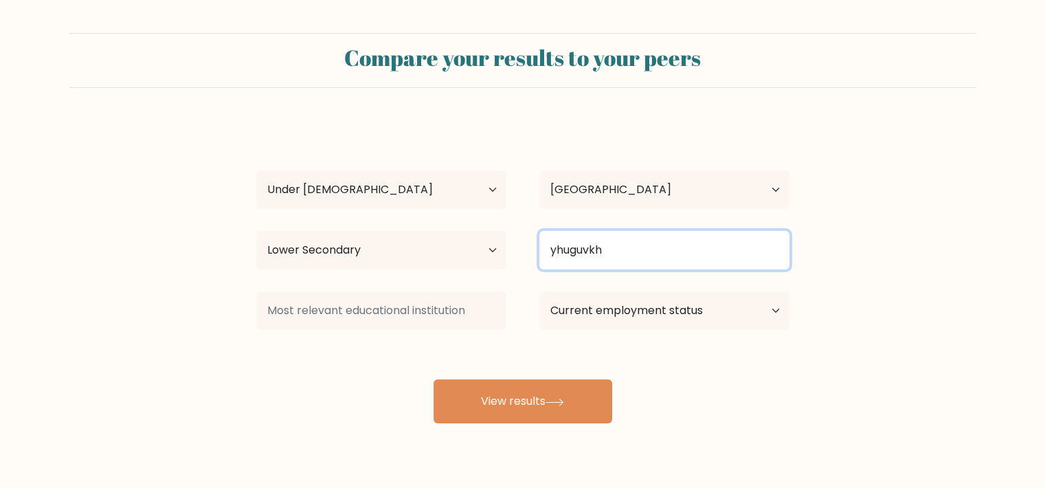
type input "yhuguvkh"
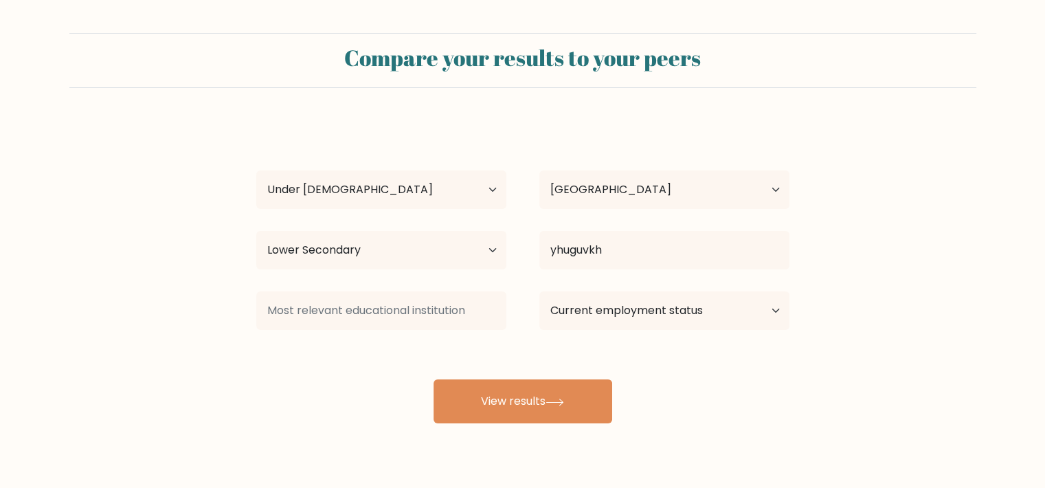
click at [519, 425] on div "Compare your results to your peers kay ou Age Under 18 years old 18-24 years ol…" at bounding box center [522, 260] width 1045 height 521
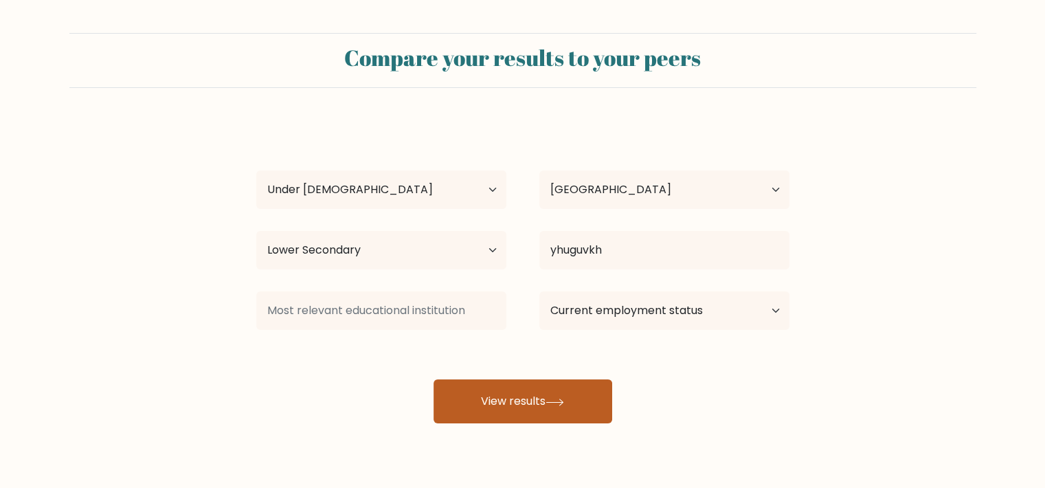
click at [518, 411] on button "View results" at bounding box center [523, 401] width 179 height 44
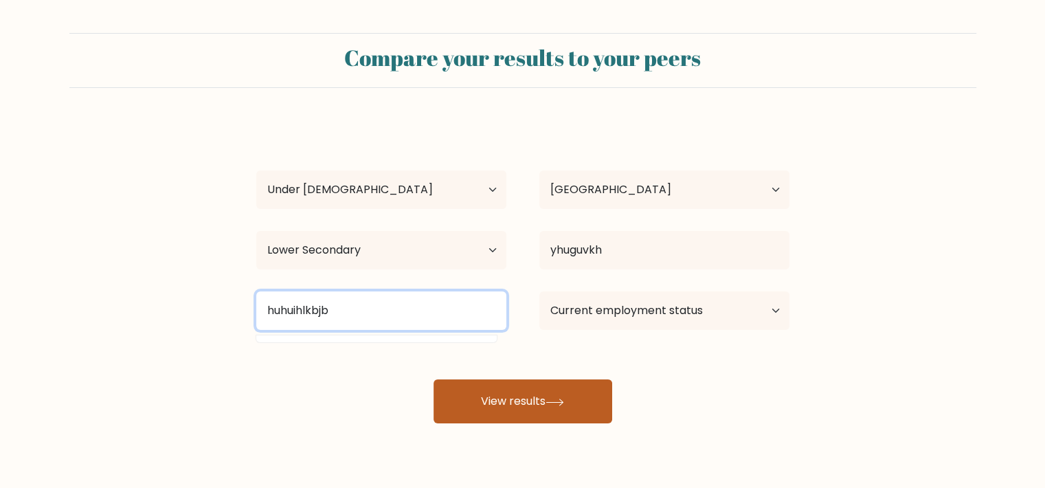
type input "huhuihlkbjb"
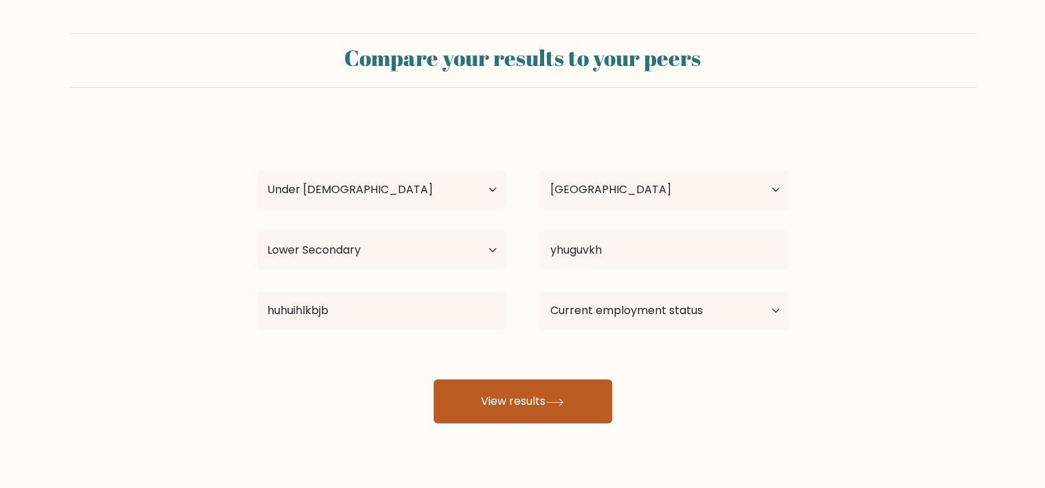
click at [518, 411] on button "View results" at bounding box center [523, 401] width 179 height 44
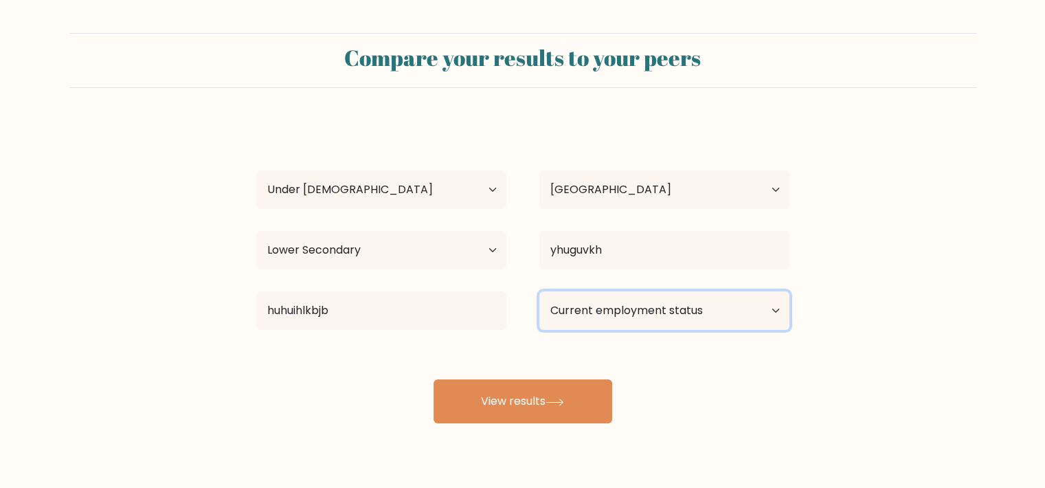
click at [662, 311] on select "Current employment status Employed Student Retired Other / prefer not to answer" at bounding box center [664, 310] width 250 height 38
select select "student"
click at [539, 291] on select "Current employment status Employed Student Retired Other / prefer not to answer" at bounding box center [664, 310] width 250 height 38
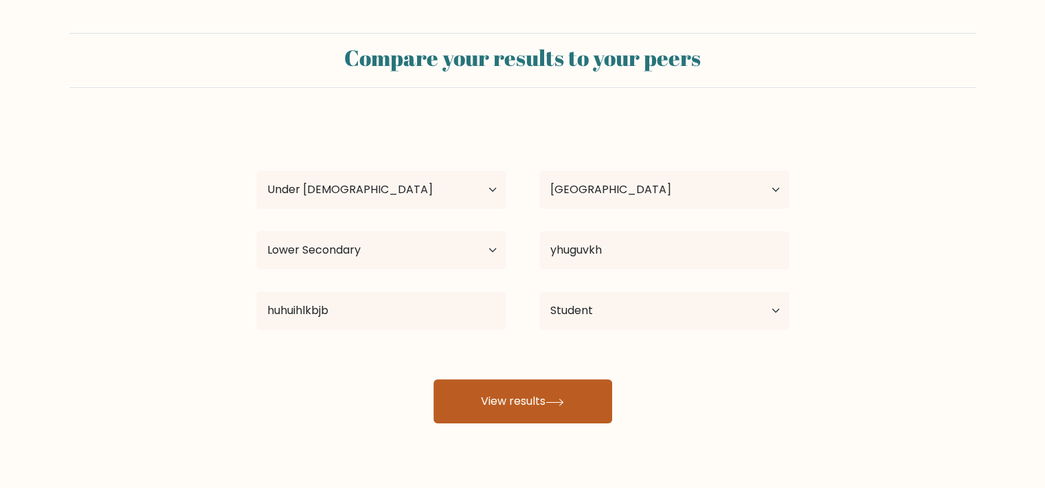
click at [558, 412] on button "View results" at bounding box center [523, 401] width 179 height 44
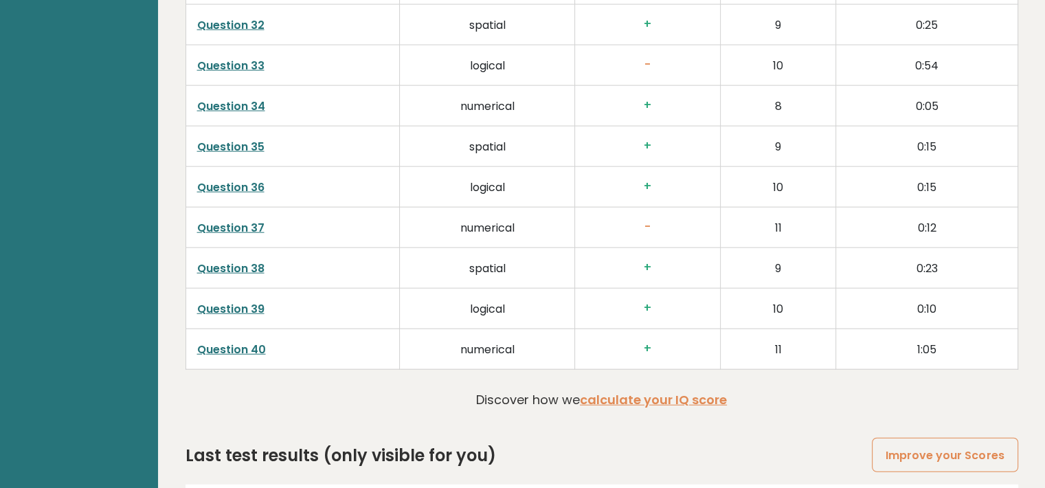
scroll to position [3524, 0]
